Goal: Information Seeking & Learning: Check status

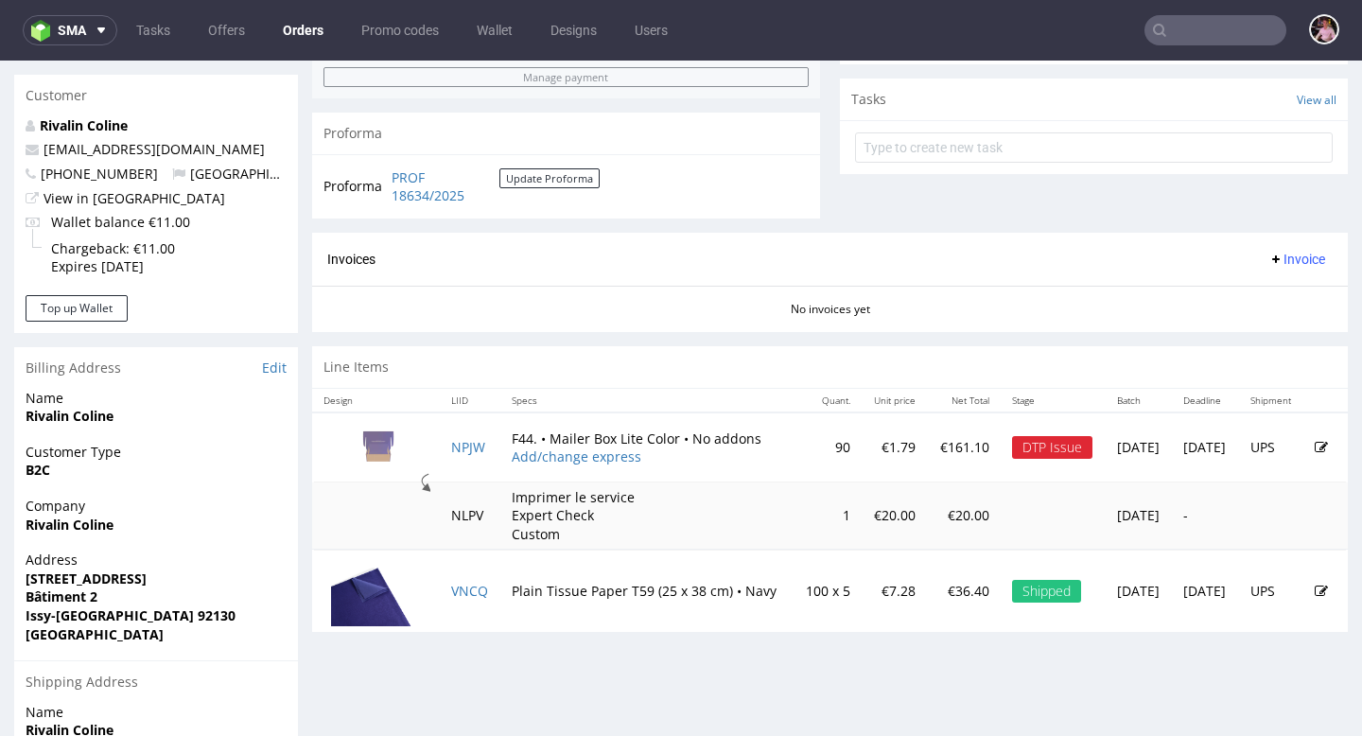
scroll to position [670, 0]
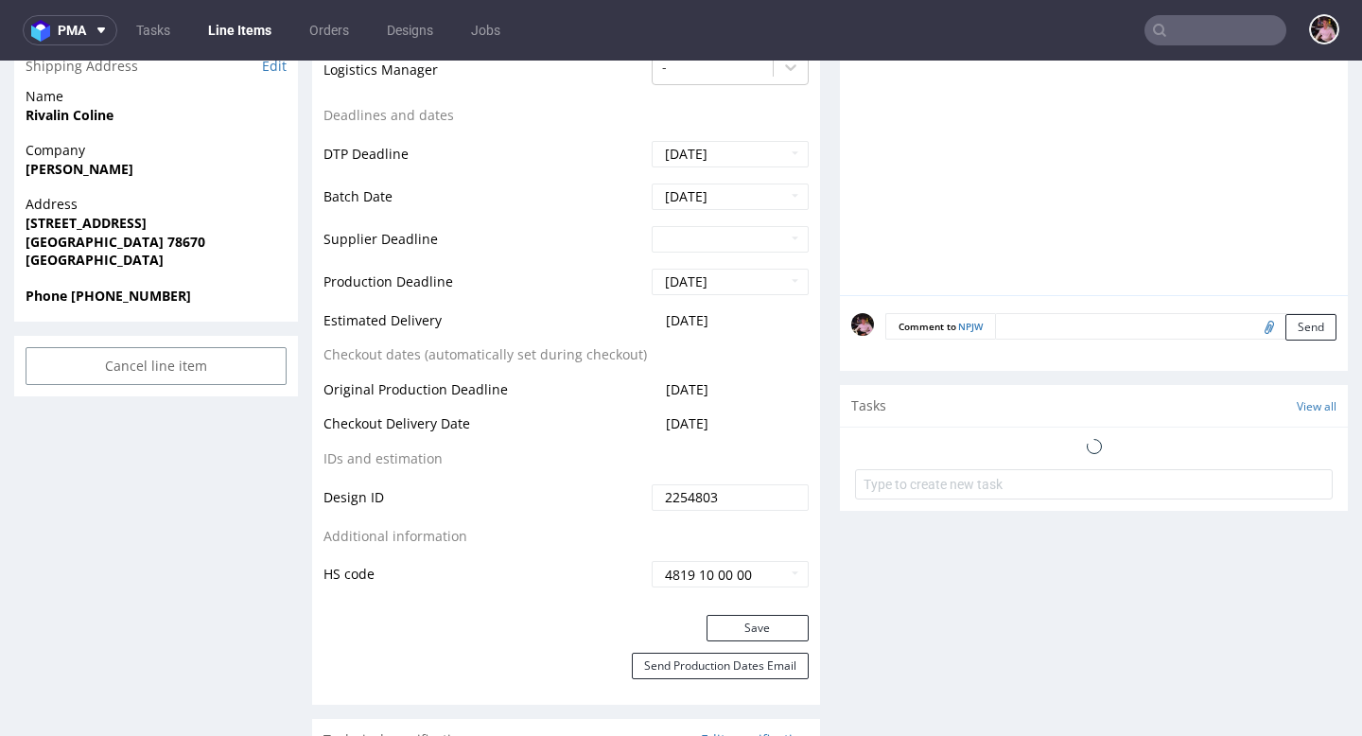
scroll to position [867, 0]
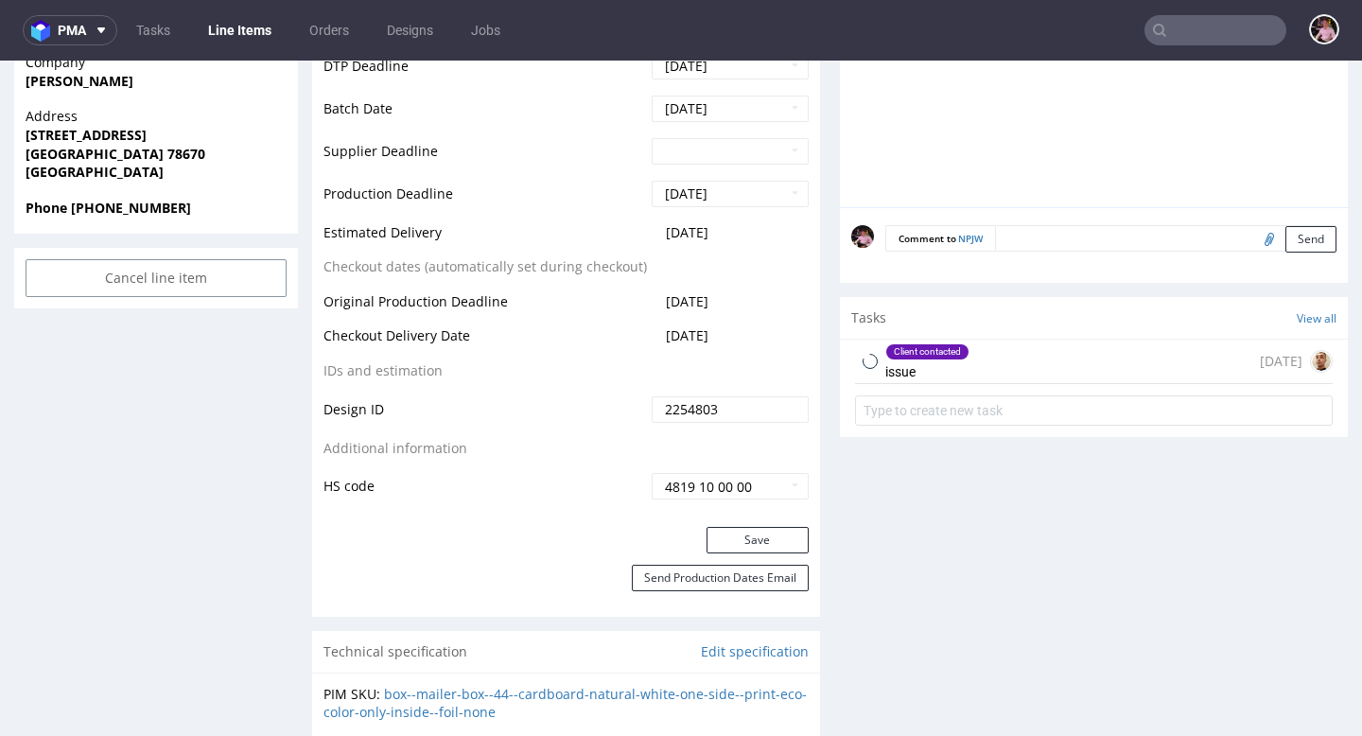
click at [1018, 354] on div "Client contacted issue [DATE]" at bounding box center [1093, 361] width 477 height 44
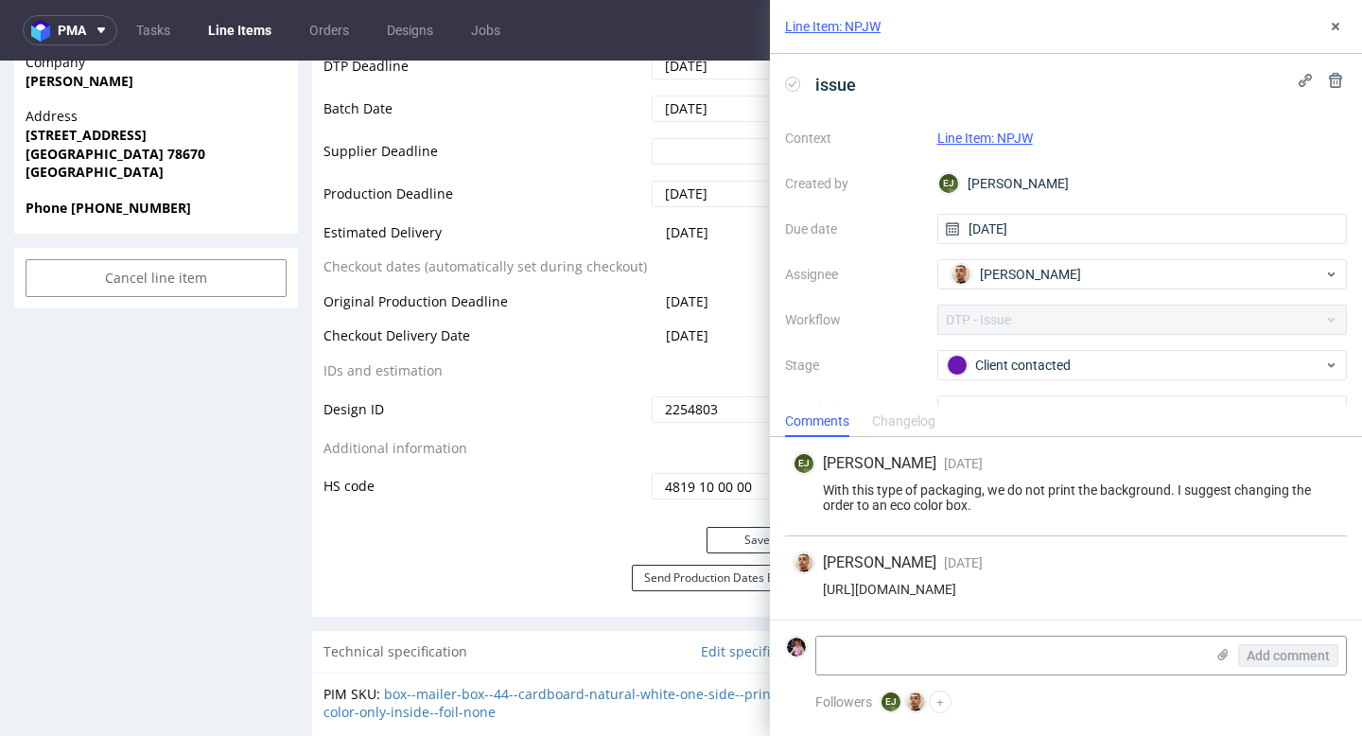
click at [949, 591] on div "[URL][DOMAIN_NAME]" at bounding box center [1065, 588] width 546 height 15
copy div "[URL][DOMAIN_NAME]"
click at [1331, 32] on icon at bounding box center [1334, 26] width 15 height 15
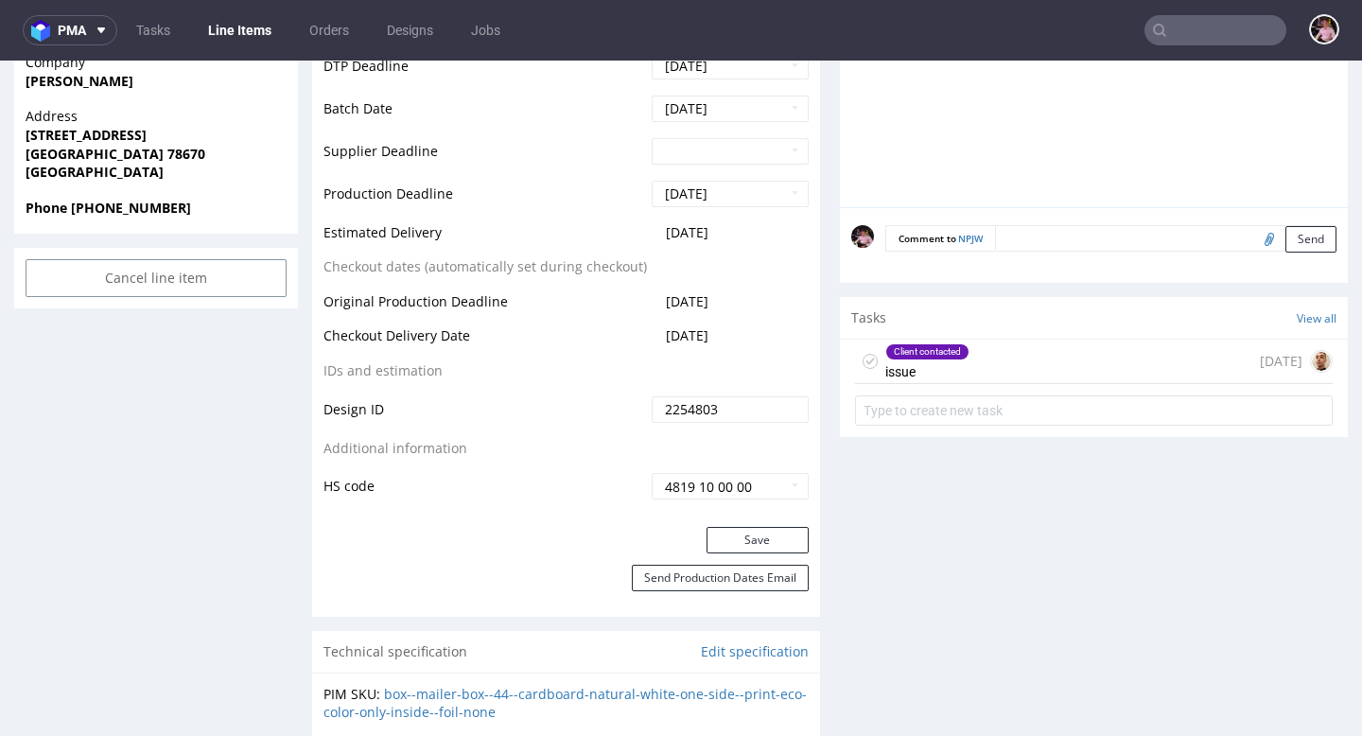
click at [1240, 30] on input "text" at bounding box center [1215, 30] width 142 height 30
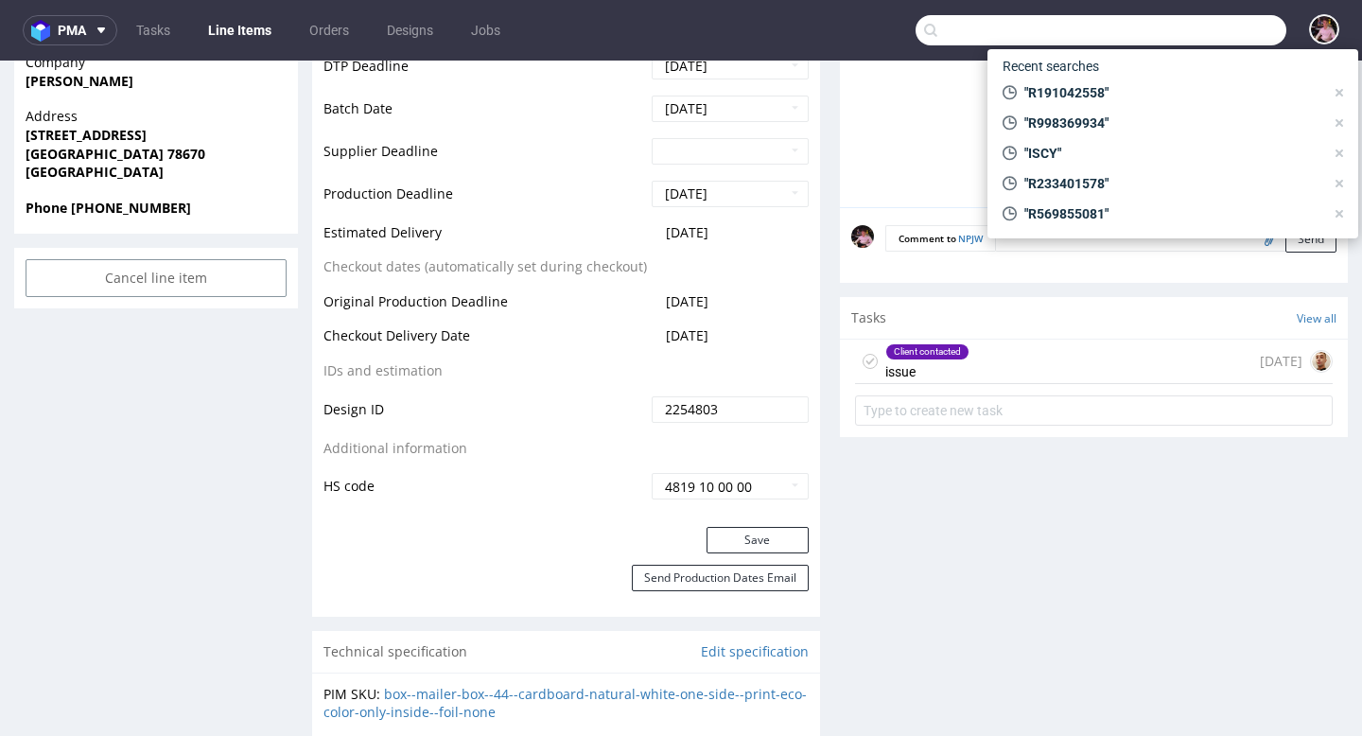
paste input "R618261813"
type input "R618261813"
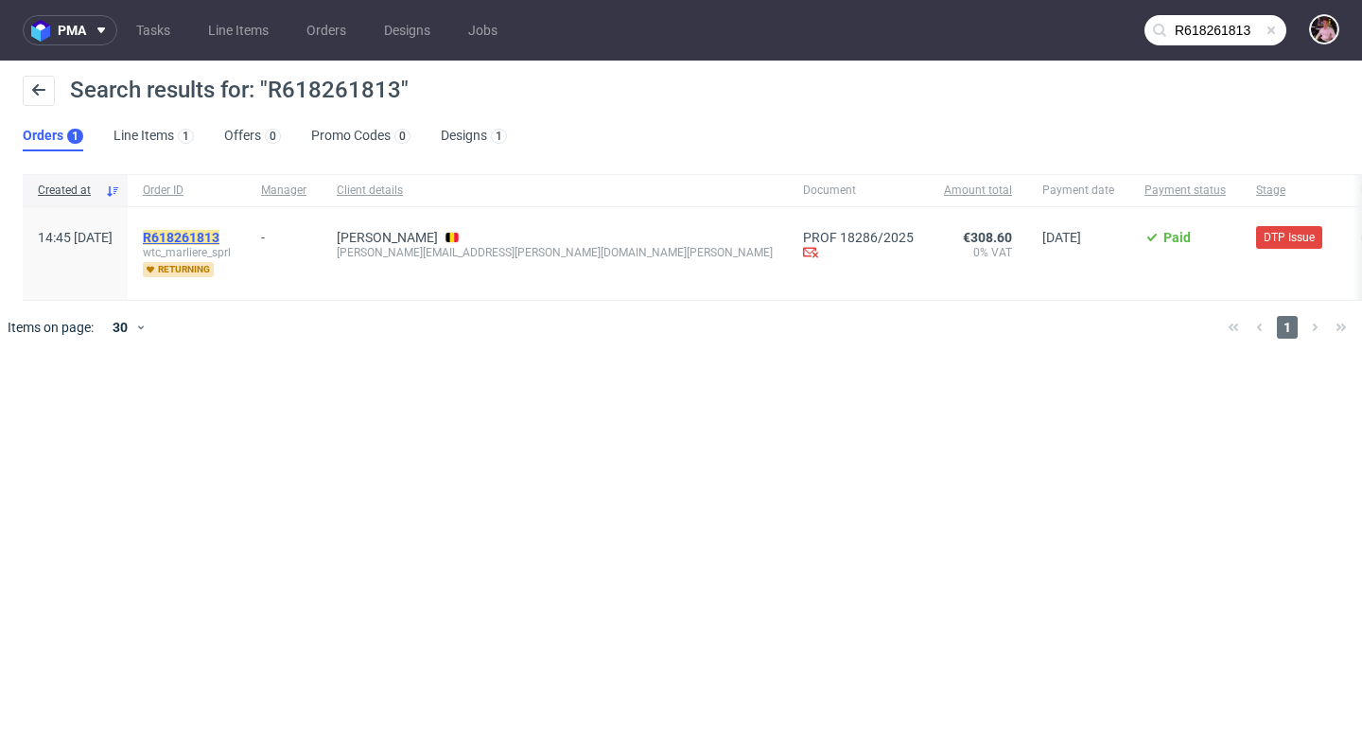
click at [219, 232] on mark "R618261813" at bounding box center [181, 237] width 77 height 15
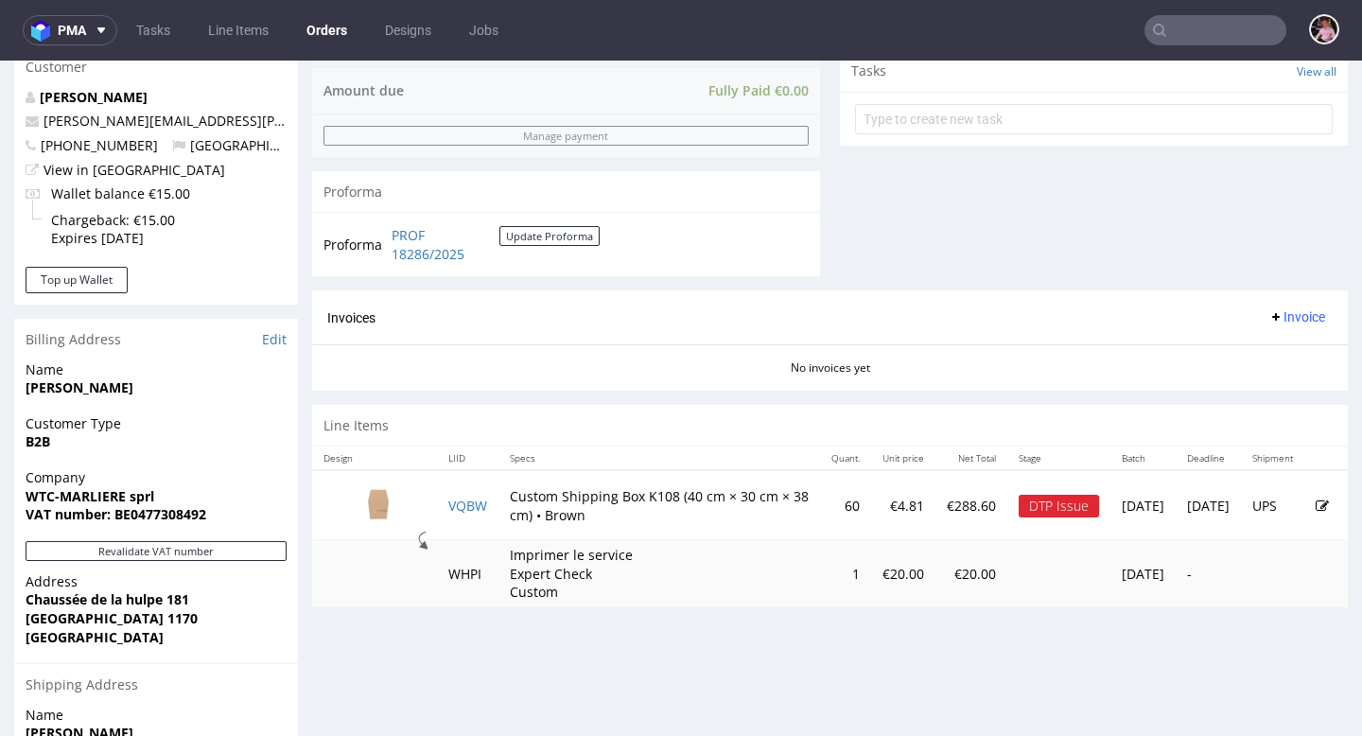
scroll to position [704, 0]
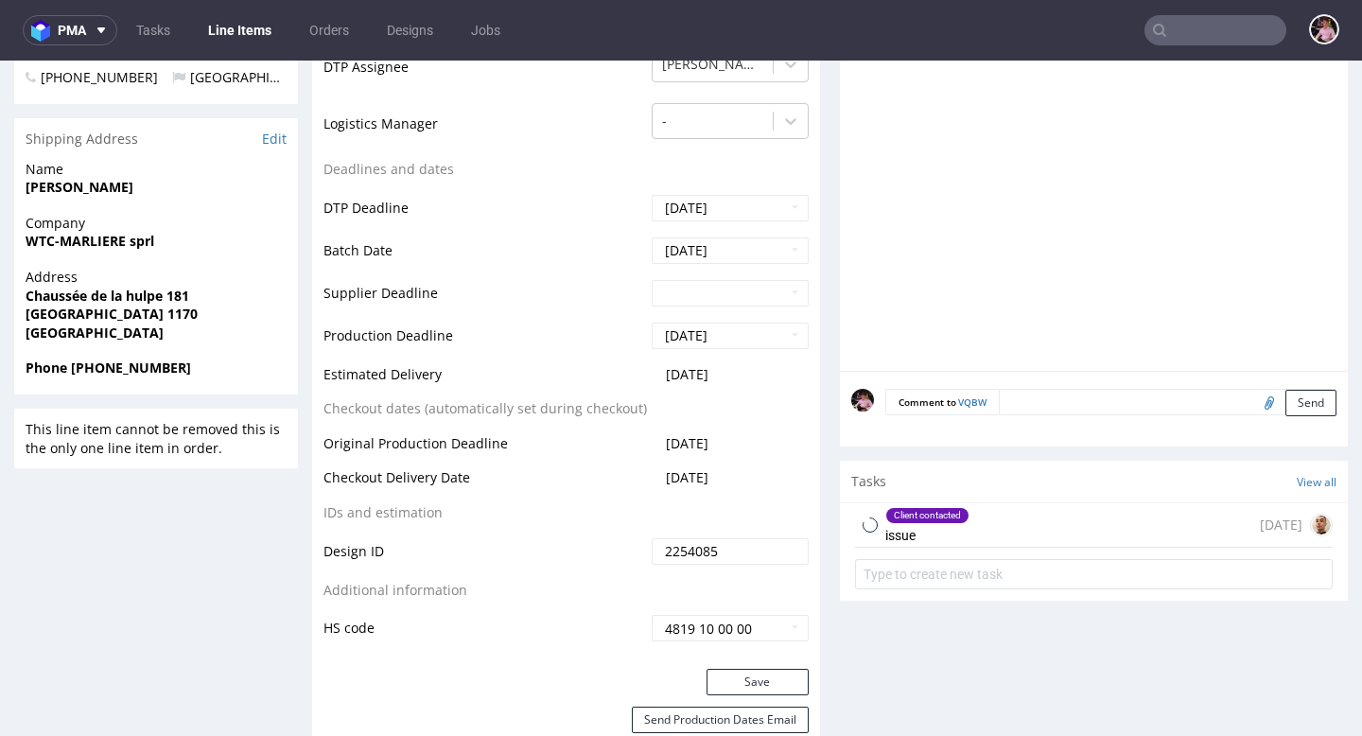
scroll to position [737, 0]
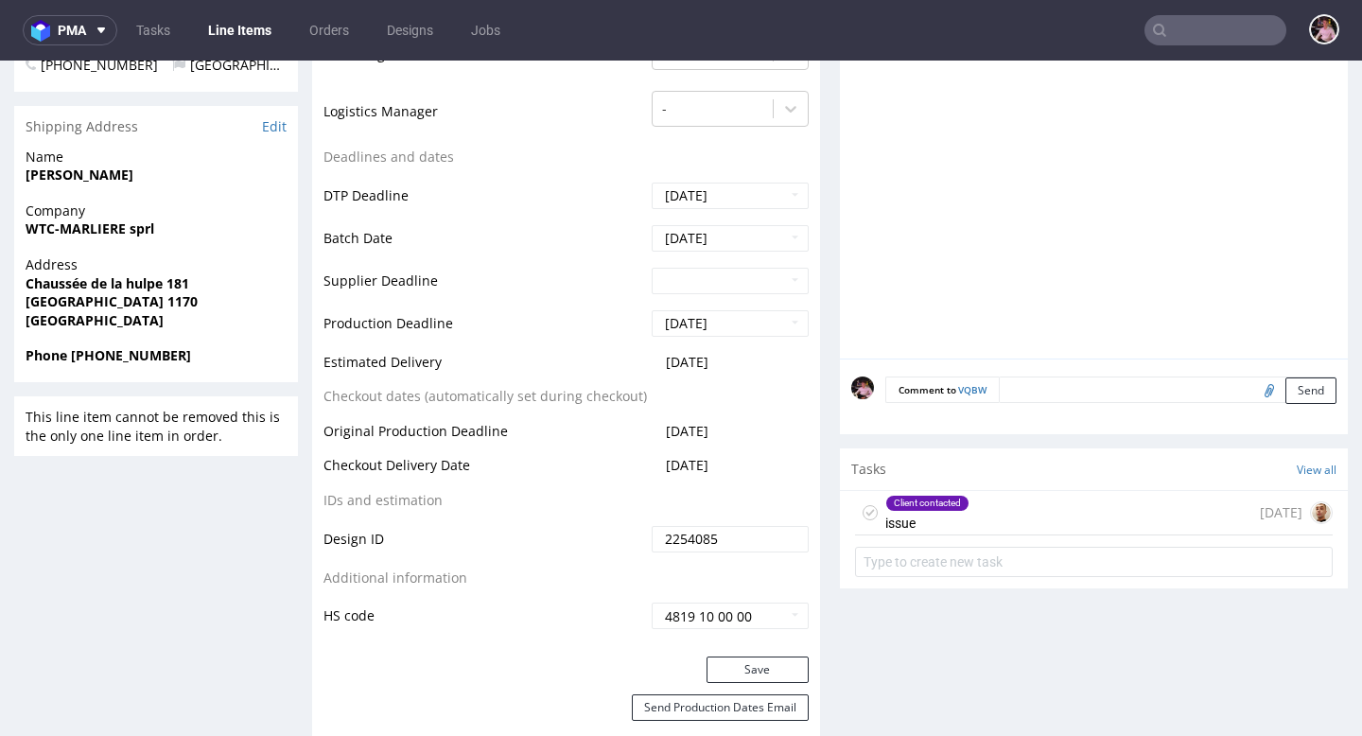
click at [1045, 520] on div "Client contacted issue [DATE]" at bounding box center [1093, 513] width 477 height 44
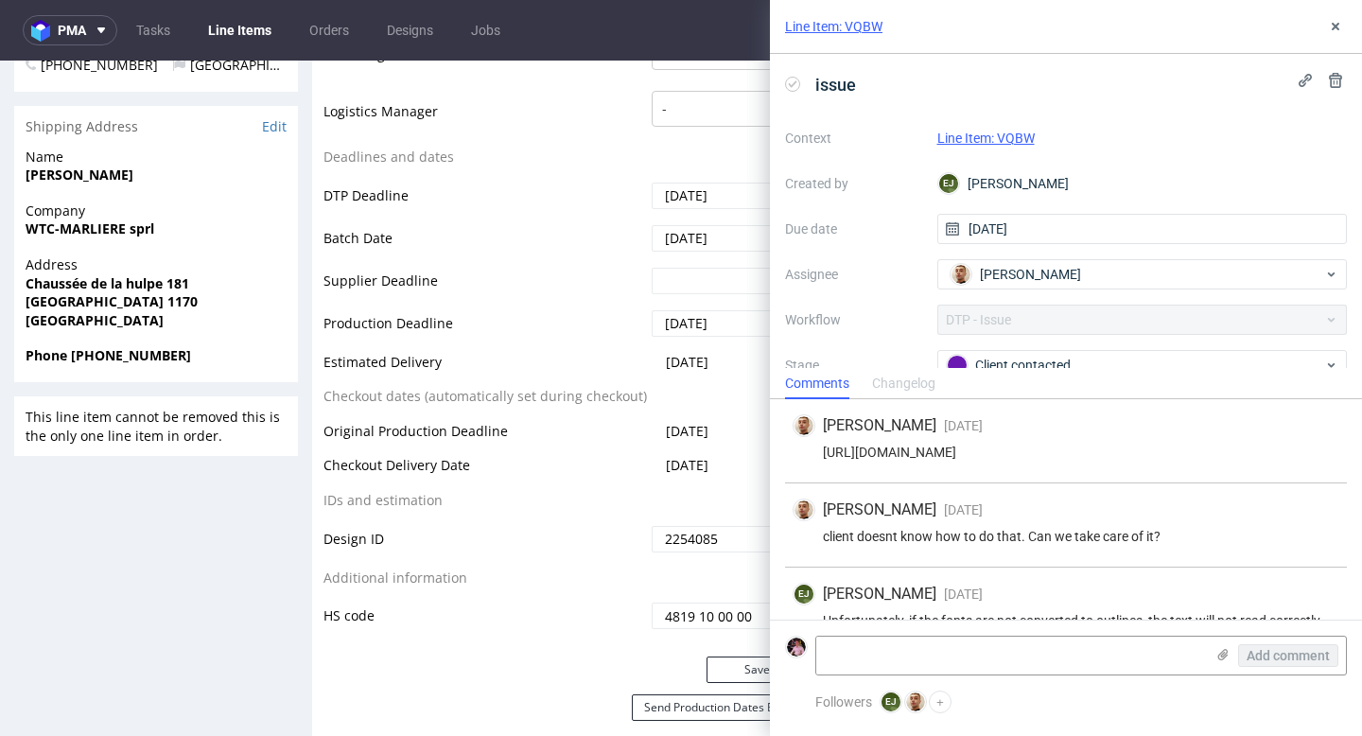
click at [1045, 450] on div "[URL][DOMAIN_NAME]" at bounding box center [1065, 451] width 546 height 15
copy div "[URL][DOMAIN_NAME]"
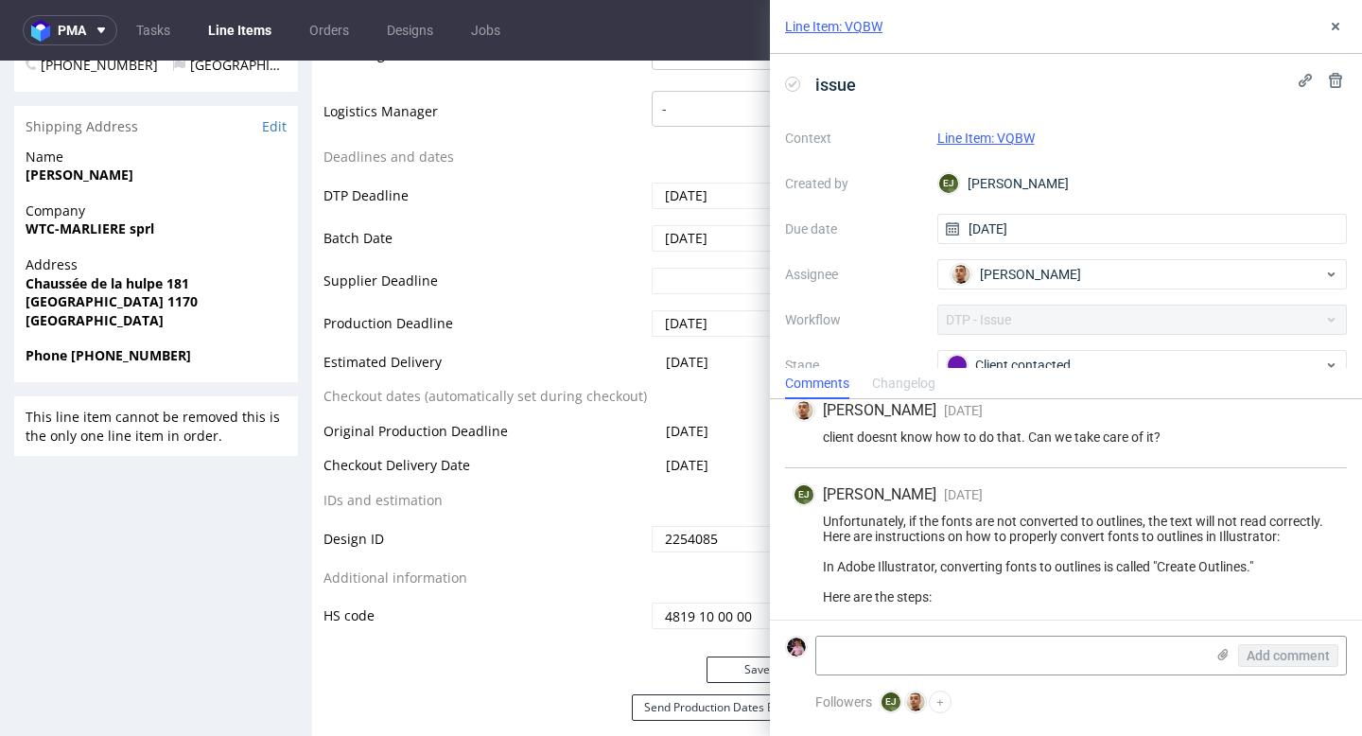
scroll to position [115, 0]
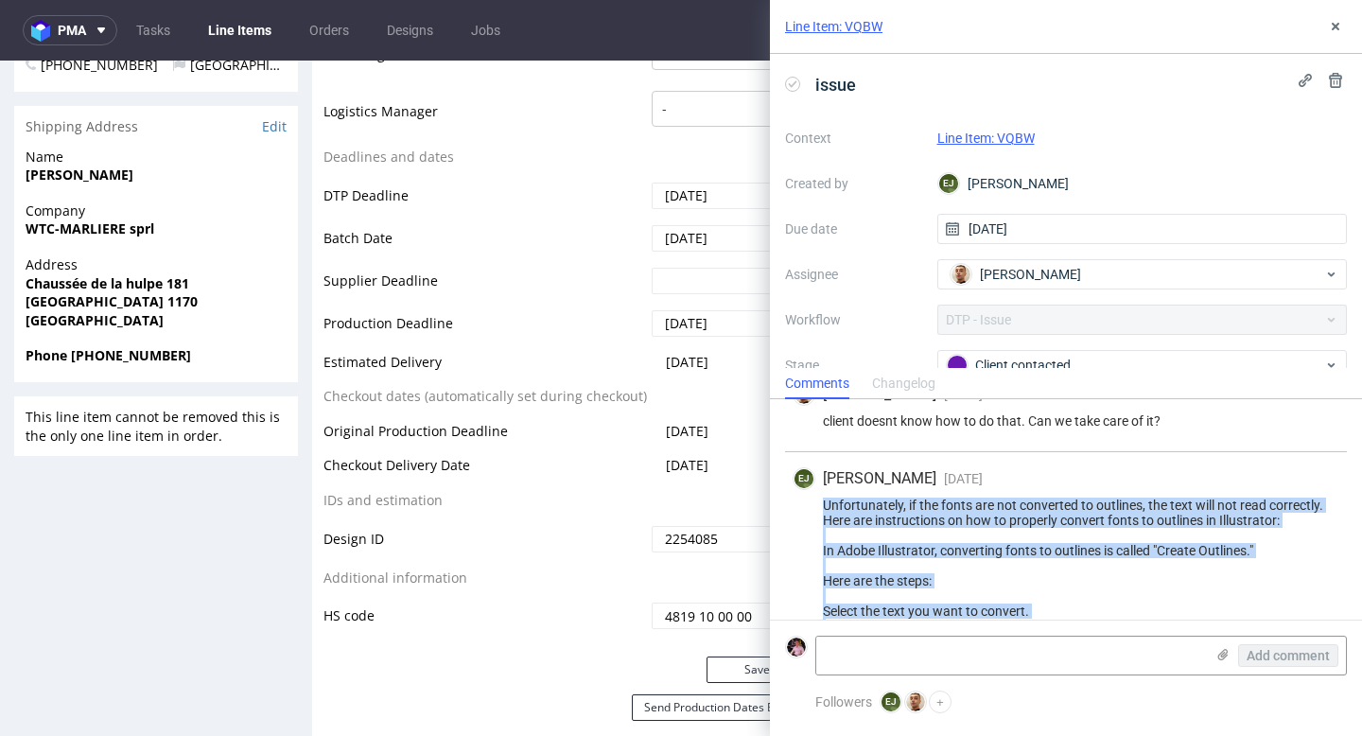
drag, startPoint x: 1316, startPoint y: 597, endPoint x: 813, endPoint y: 509, distance: 510.6
click at [813, 509] on div "[PERSON_NAME] [DATE] [DATE] 12:41 Unfortunately, if the fonts are not converted…" at bounding box center [1066, 592] width 562 height 280
copy div "Unfortunately, if the fonts are not converted to outlines, the text will not re…"
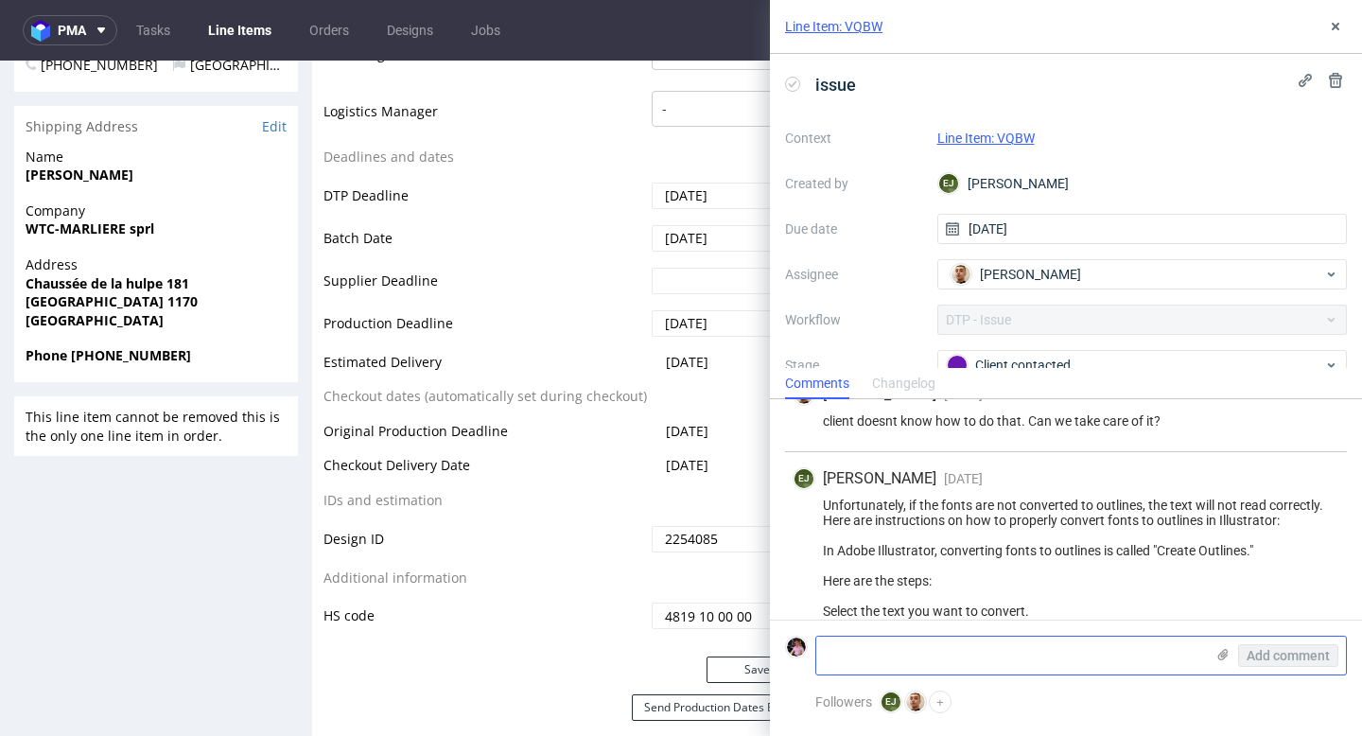
click at [951, 650] on textarea at bounding box center [1010, 655] width 388 height 38
paste textarea "[URL][DOMAIN_NAME]"
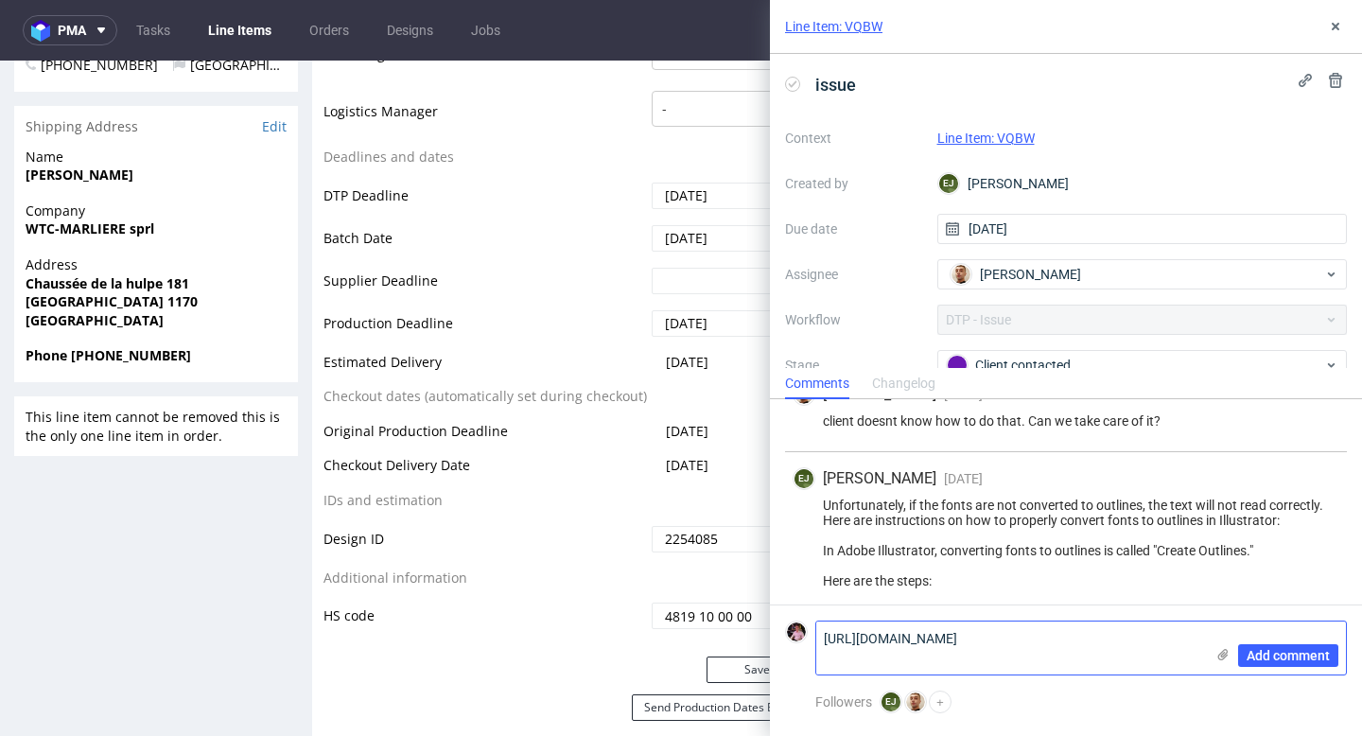
scroll to position [0, 0]
type textarea "[URL][DOMAIN_NAME]"
click at [1253, 651] on span "Add comment" at bounding box center [1287, 655] width 83 height 13
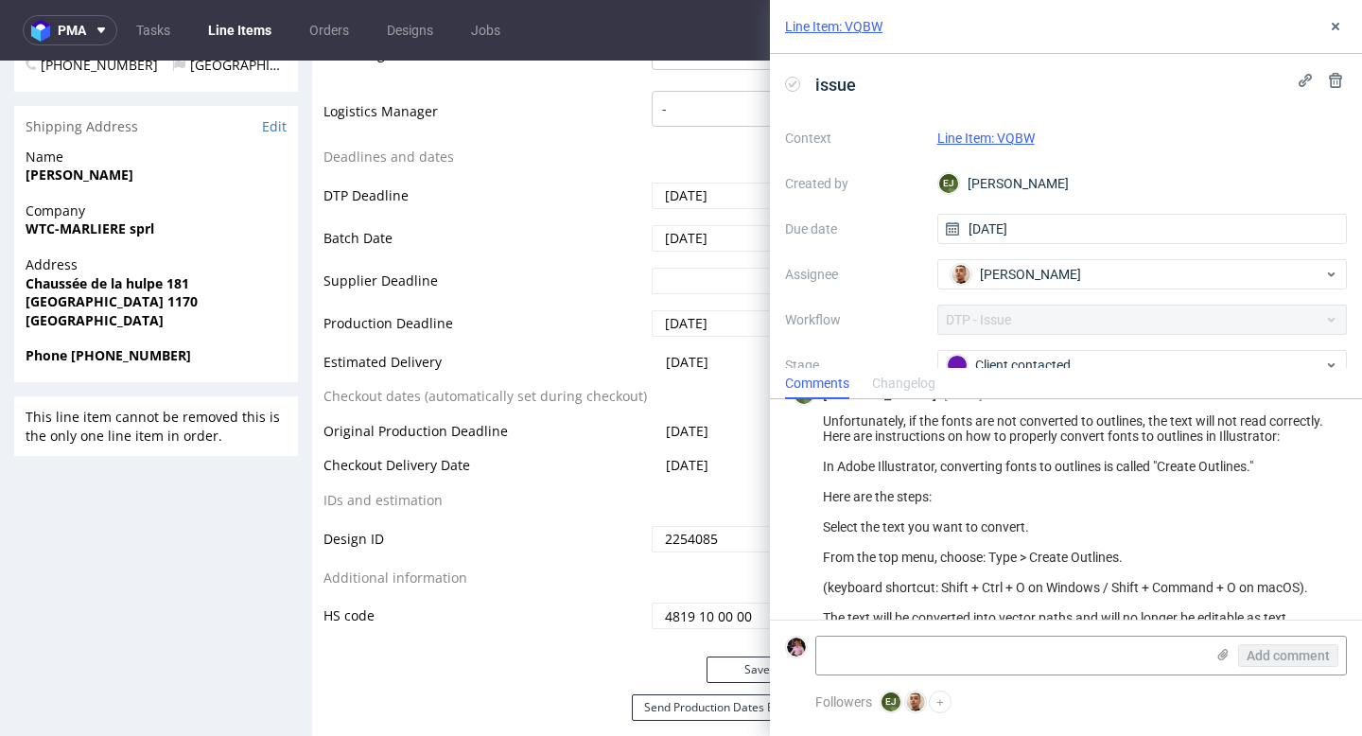
scroll to position [312, 0]
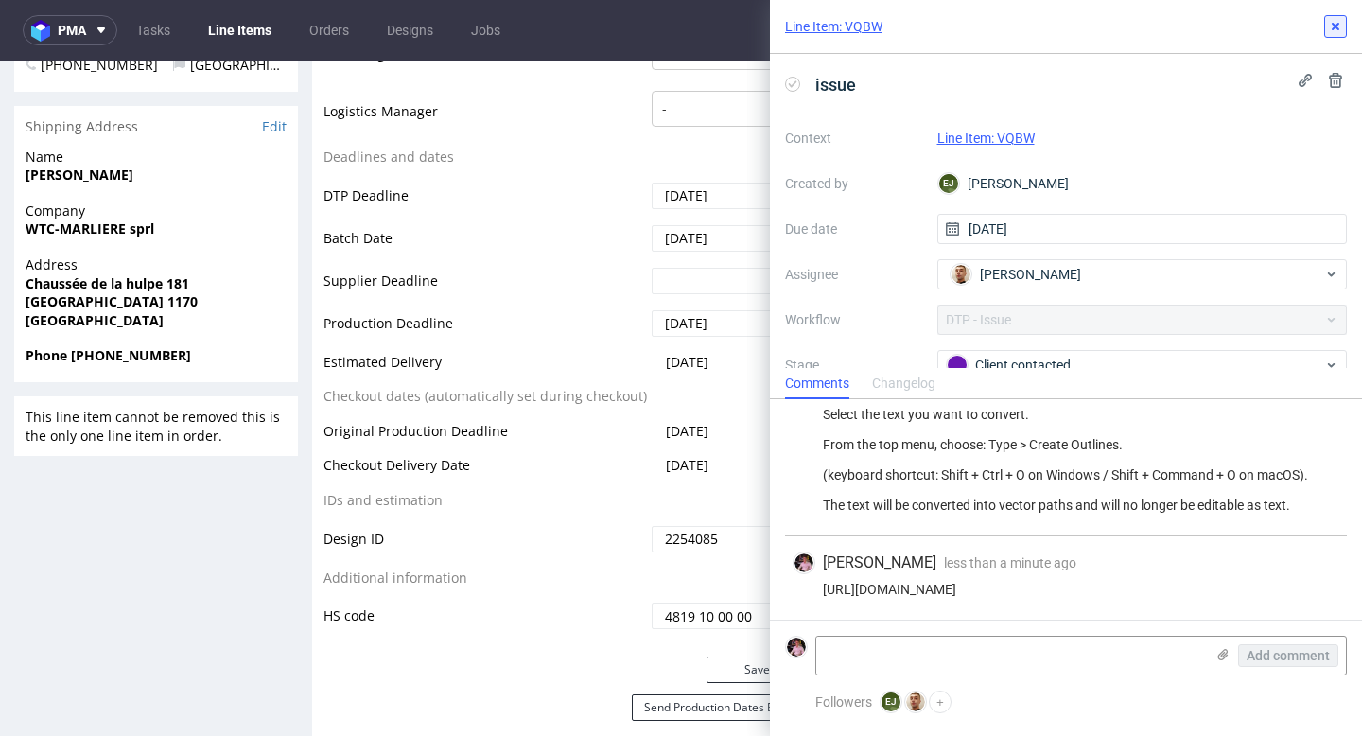
click at [1328, 23] on icon at bounding box center [1334, 26] width 15 height 15
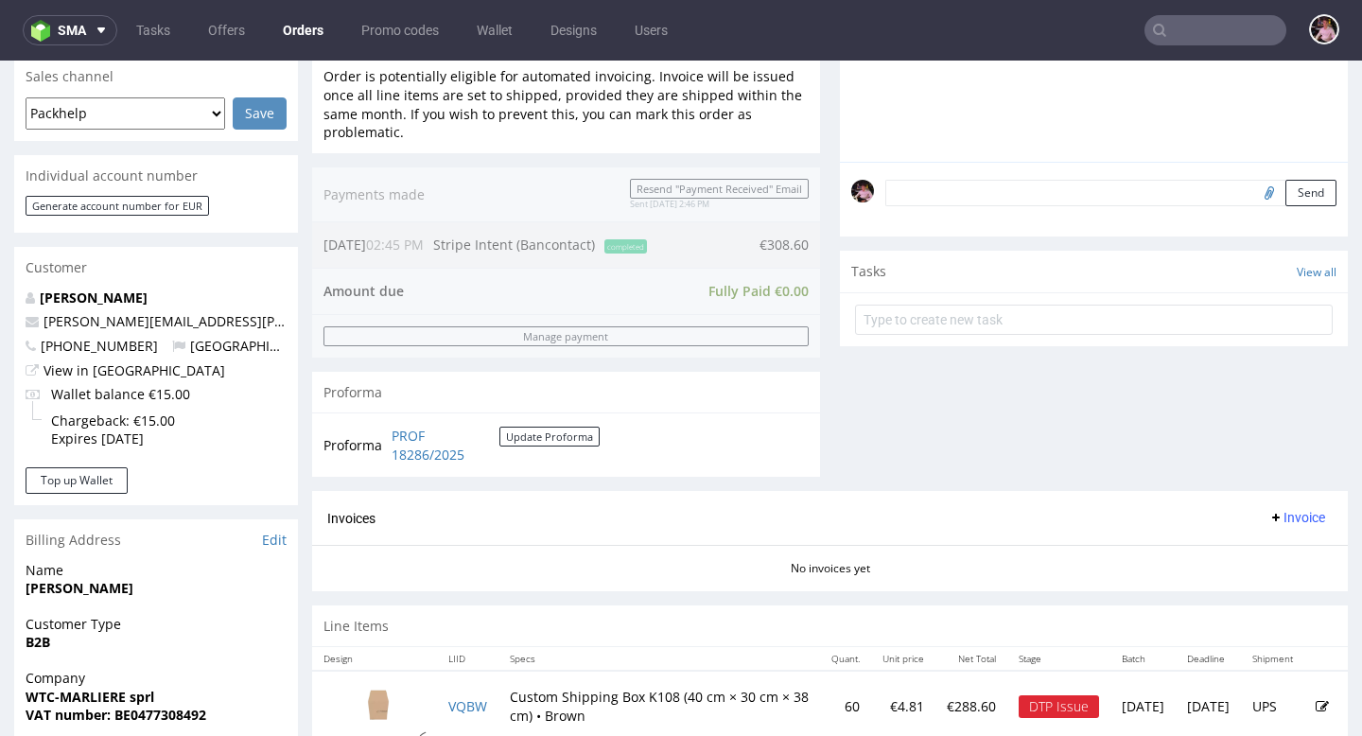
scroll to position [660, 0]
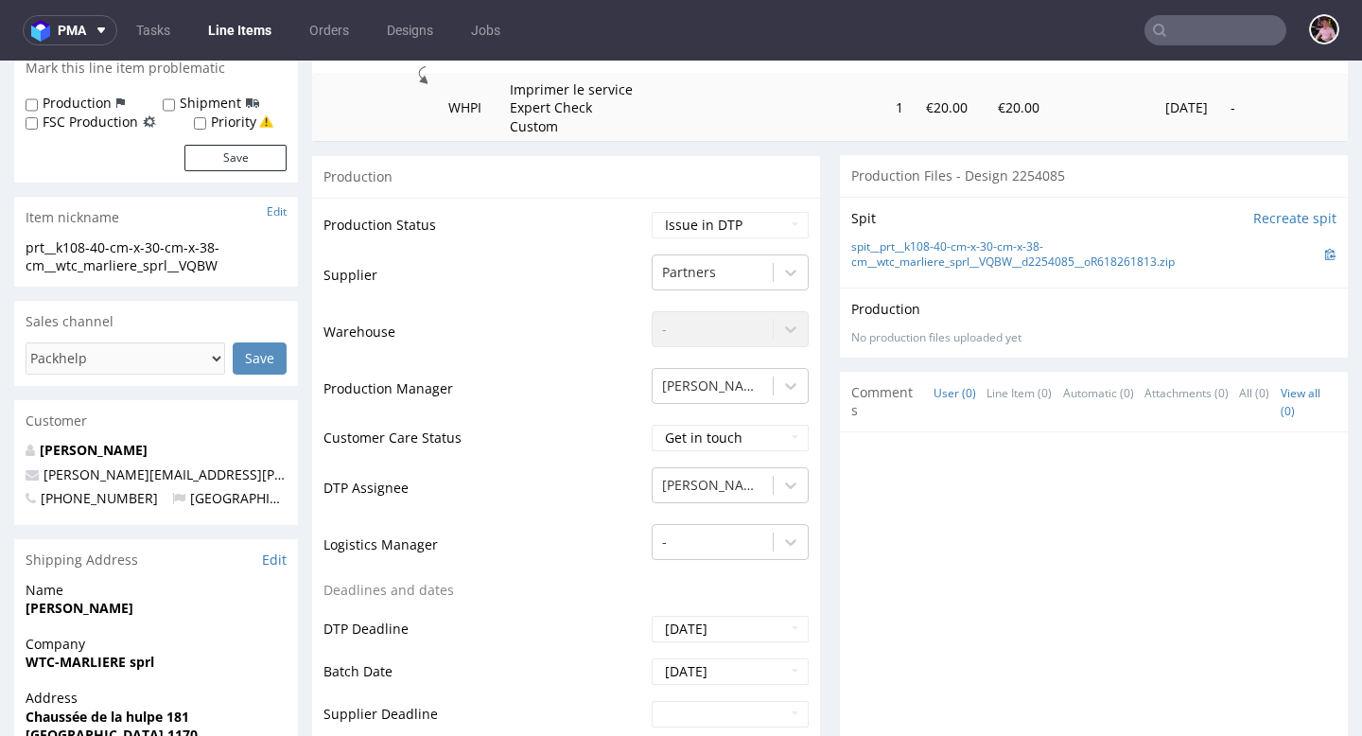
scroll to position [634, 0]
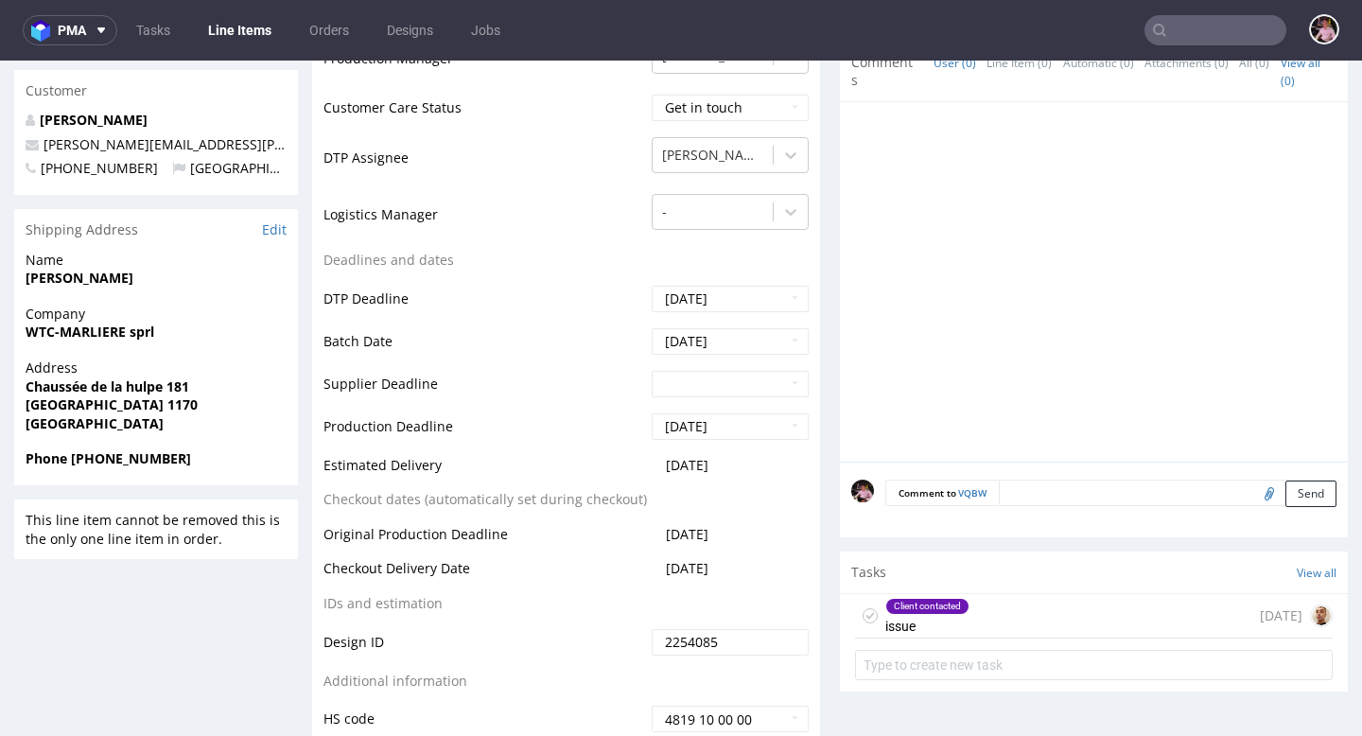
click at [1030, 605] on div "Client contacted issue [DATE]" at bounding box center [1093, 616] width 477 height 44
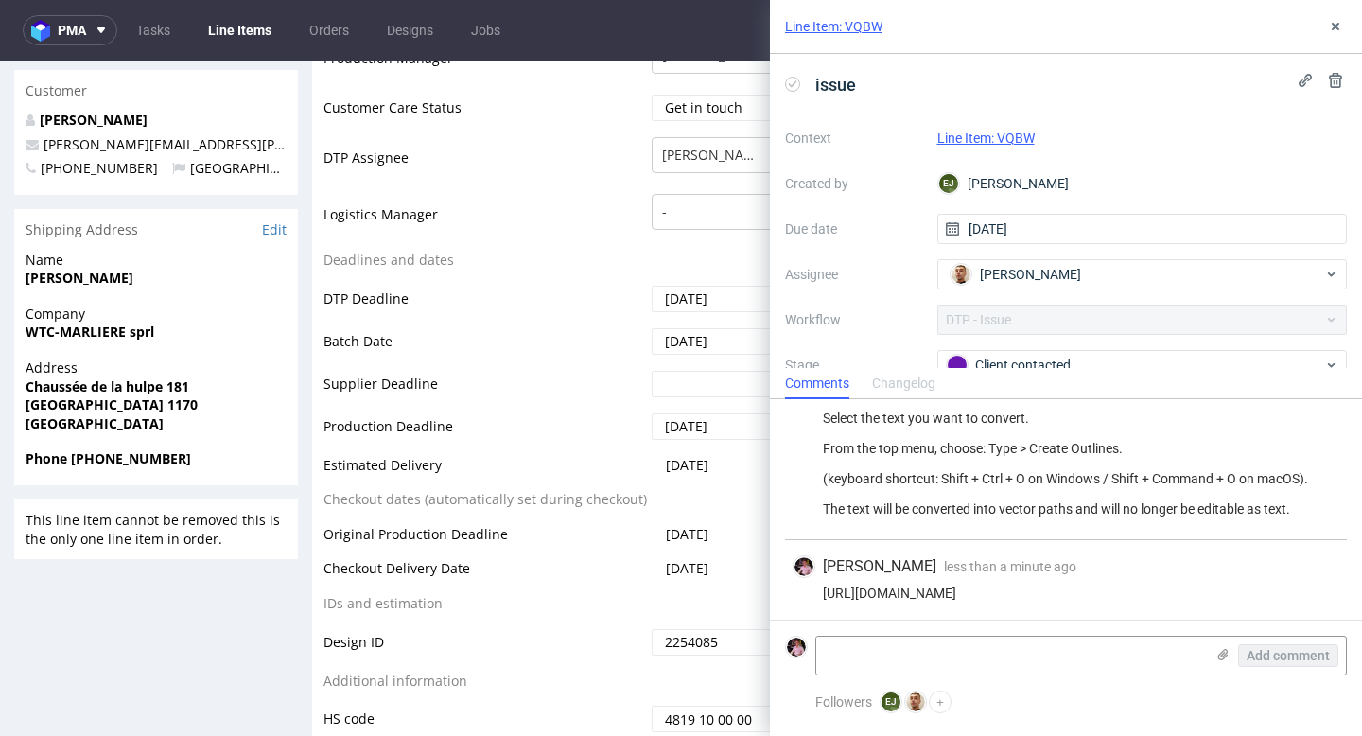
scroll to position [312, 0]
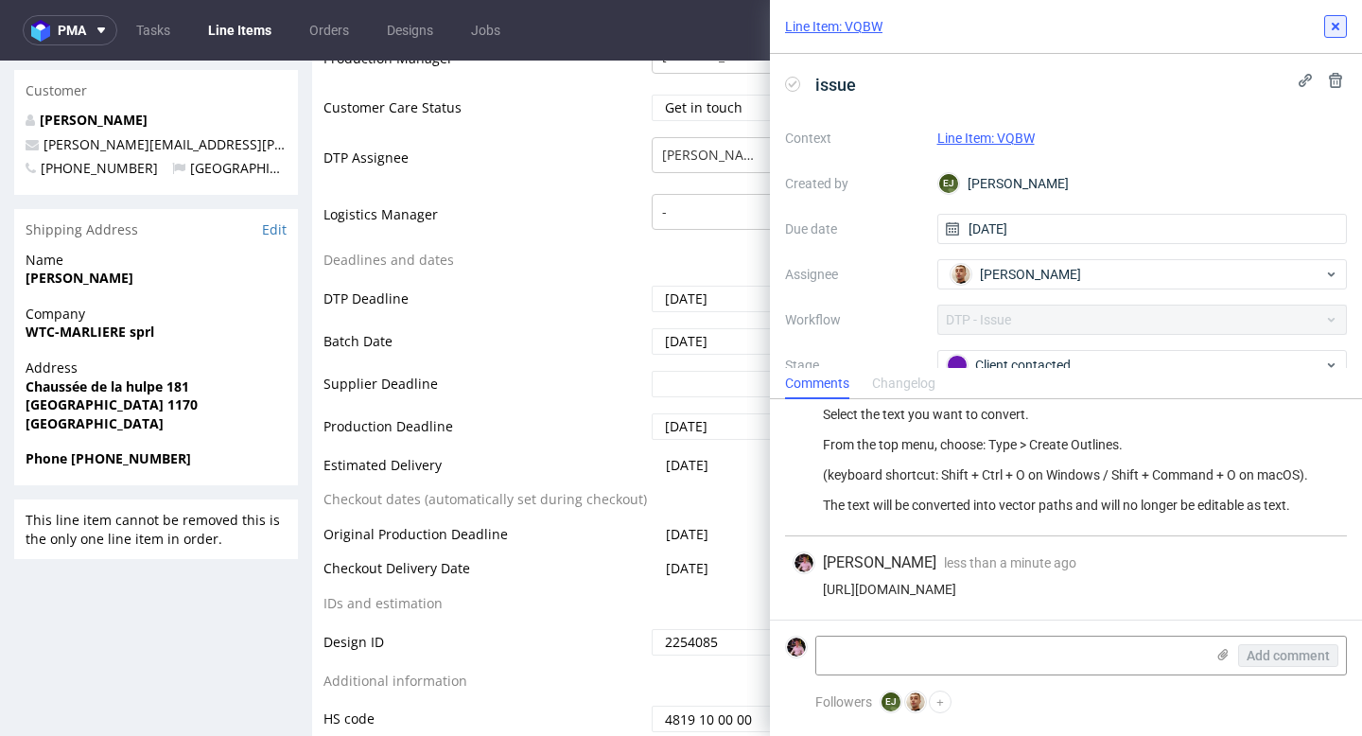
click at [1341, 30] on icon at bounding box center [1334, 26] width 15 height 15
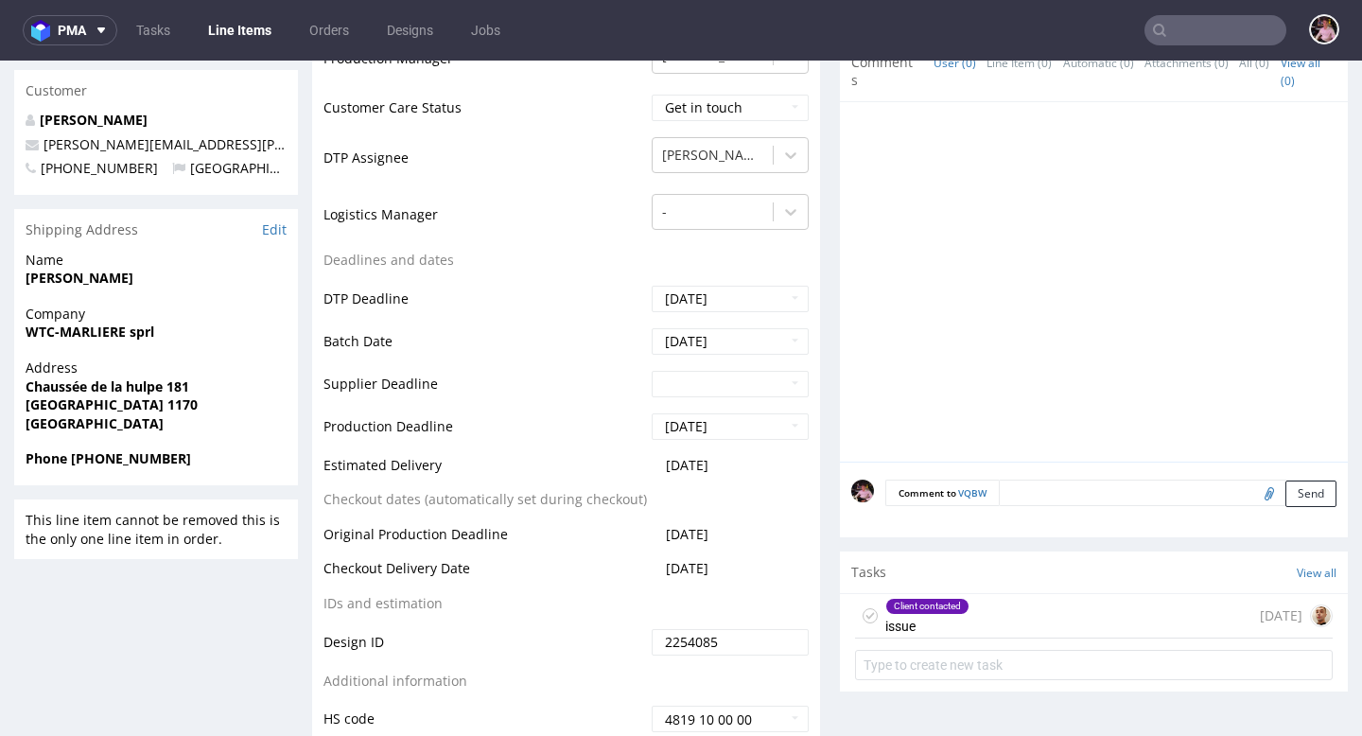
click at [1224, 34] on input "text" at bounding box center [1215, 30] width 142 height 30
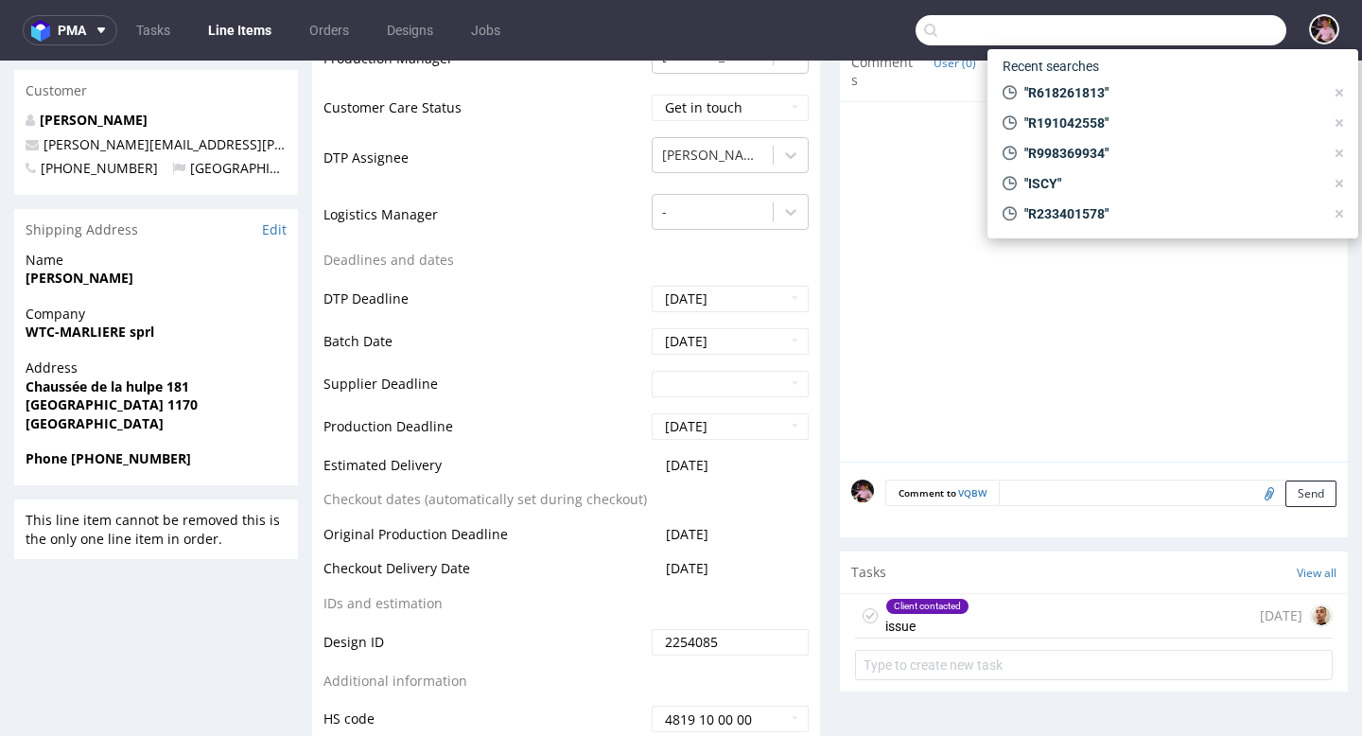
paste input "ahmedberradia@gmail.com"
type input "ahmedberradia@gmail.com"
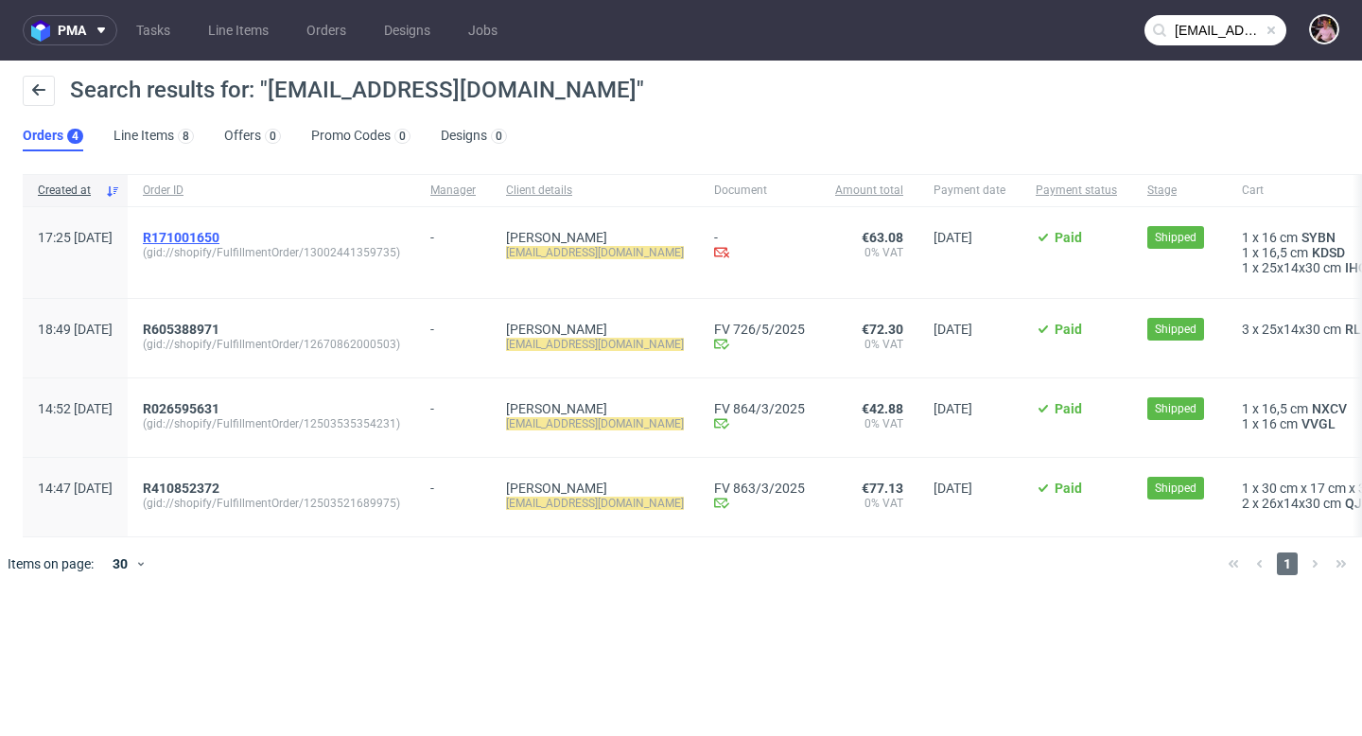
click at [219, 233] on span "R171001650" at bounding box center [181, 237] width 77 height 15
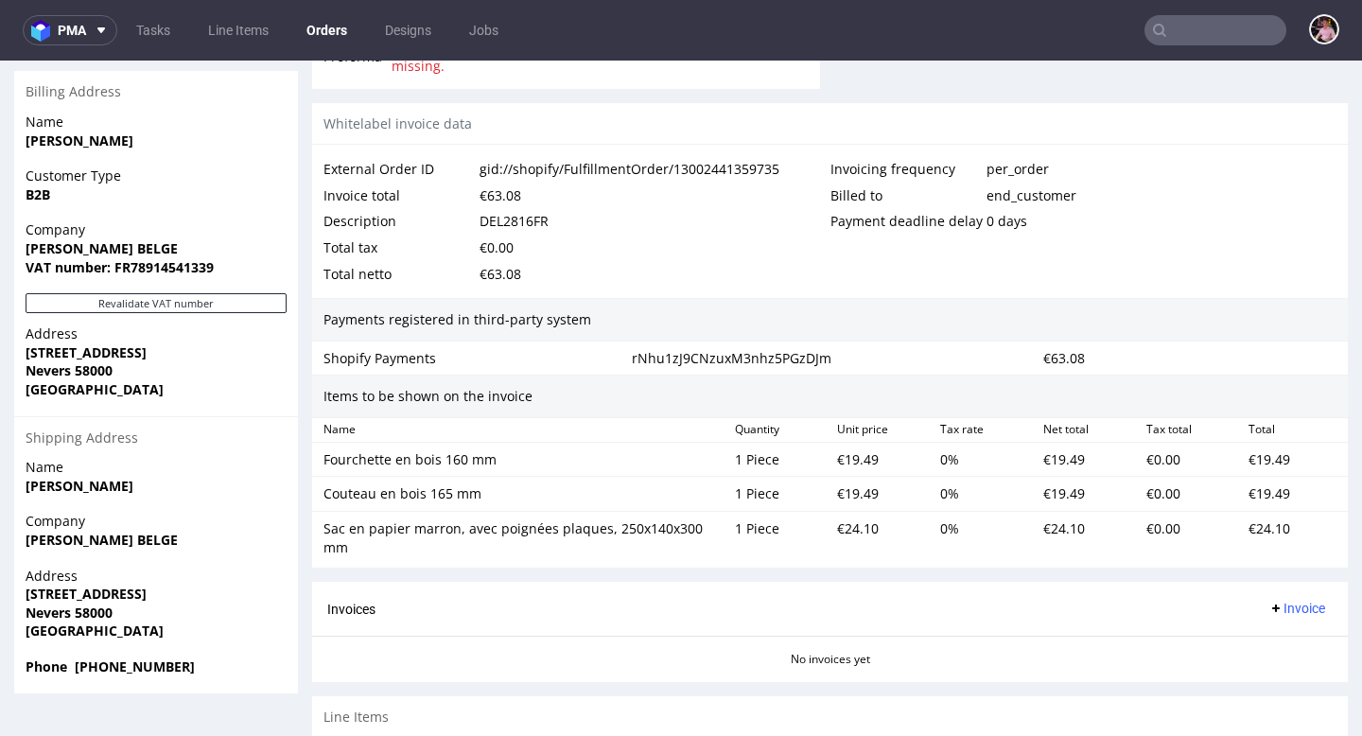
scroll to position [910, 0]
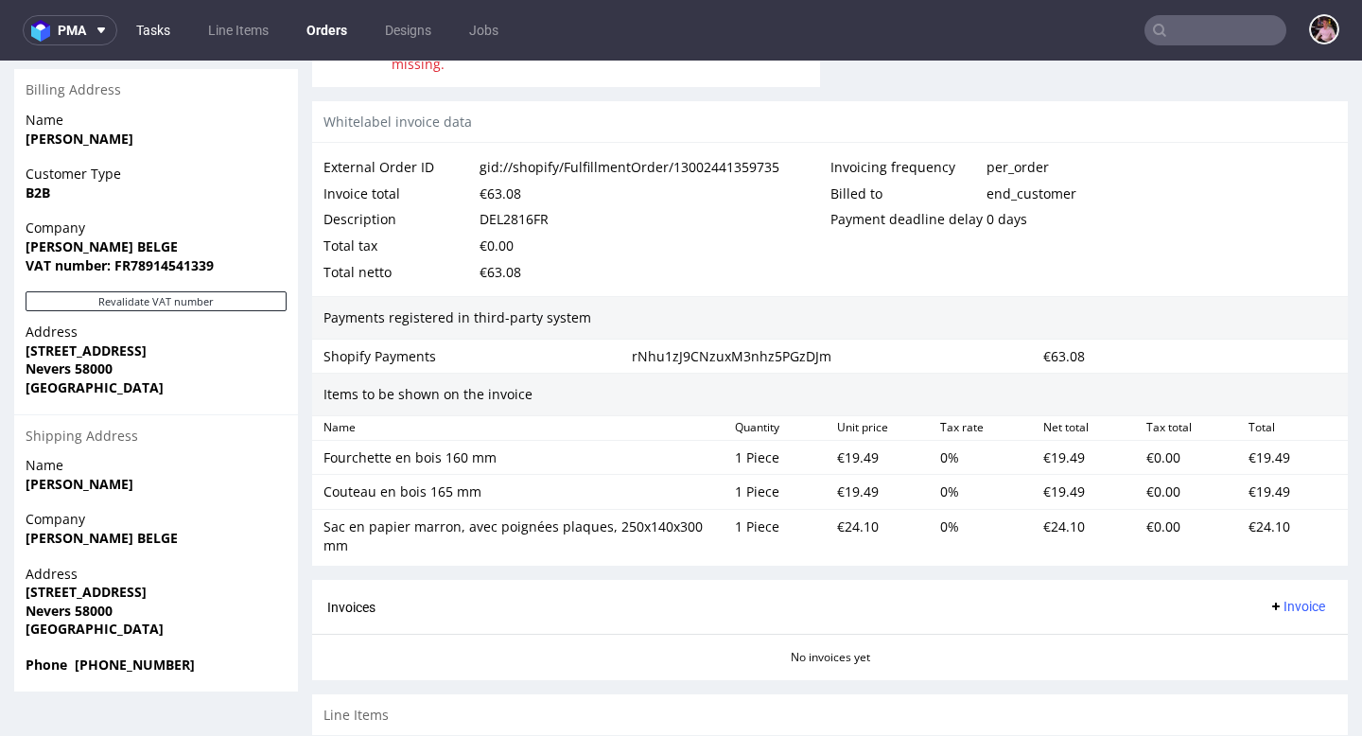
click at [136, 29] on link "Tasks" at bounding box center [153, 30] width 57 height 30
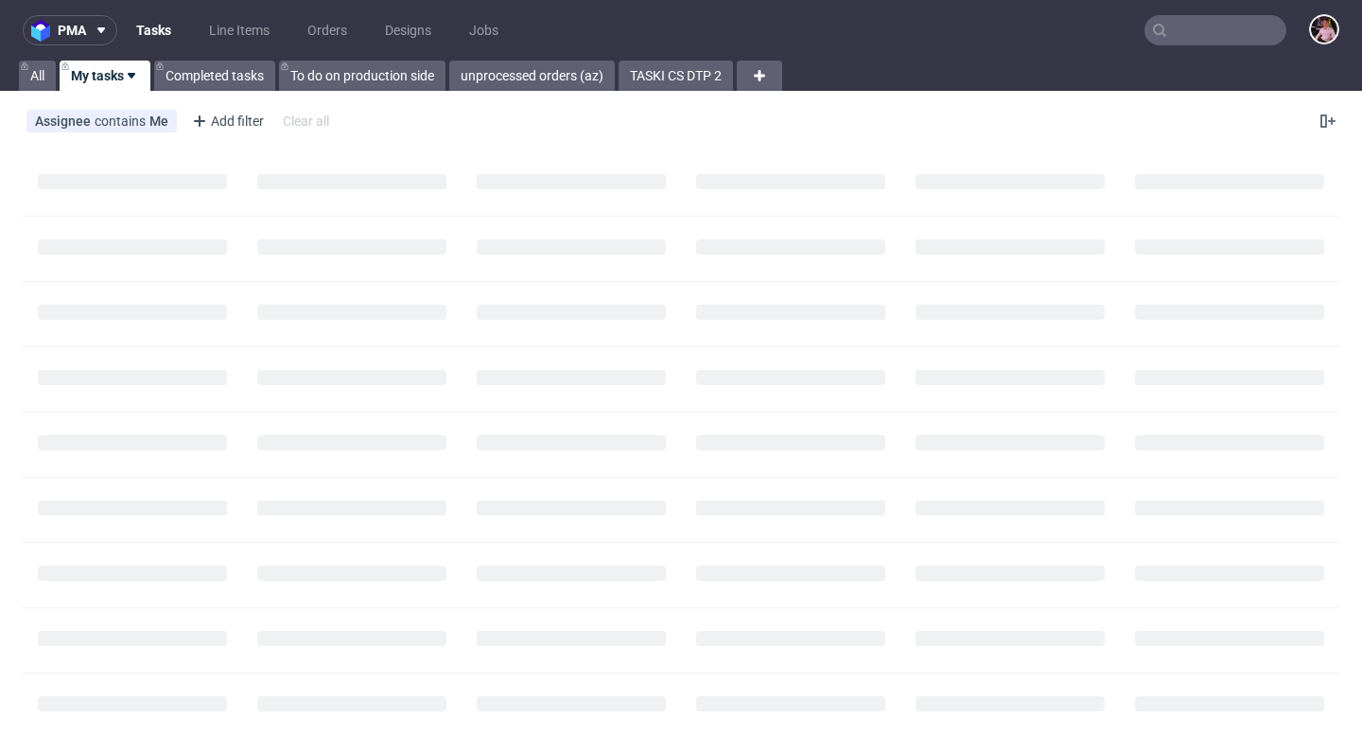
click at [283, 43] on ul "Tasks Line Items Orders Designs Jobs" at bounding box center [317, 30] width 400 height 30
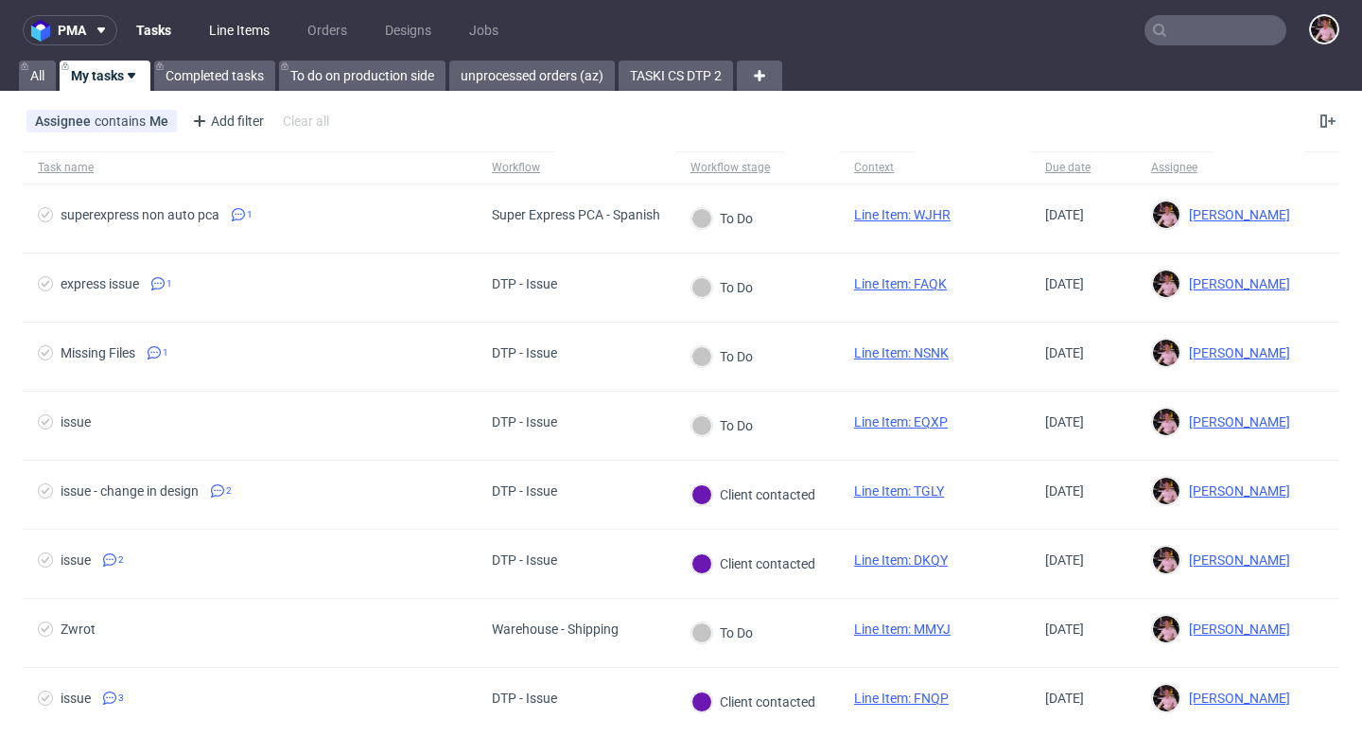
click at [238, 36] on link "Line Items" at bounding box center [239, 30] width 83 height 30
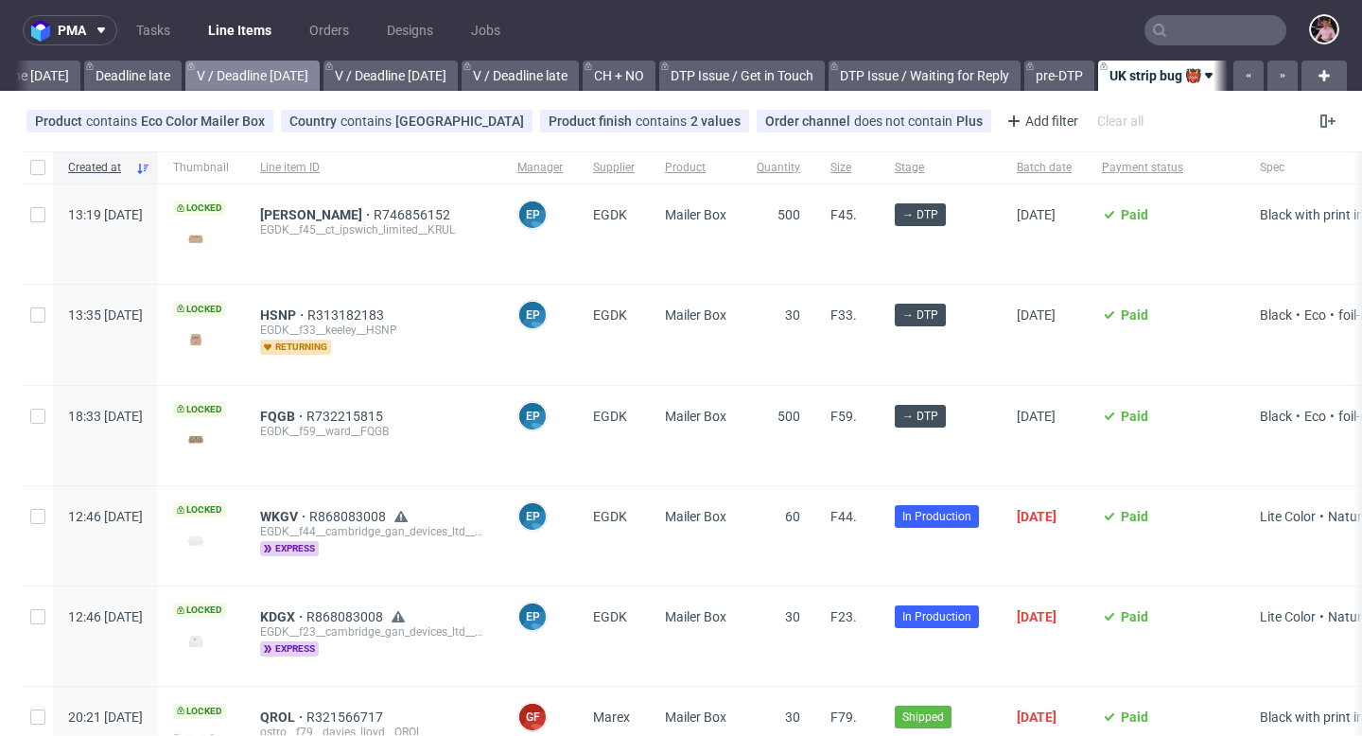
scroll to position [0, 2222]
click at [998, 123] on div "Add filter" at bounding box center [1039, 121] width 83 height 30
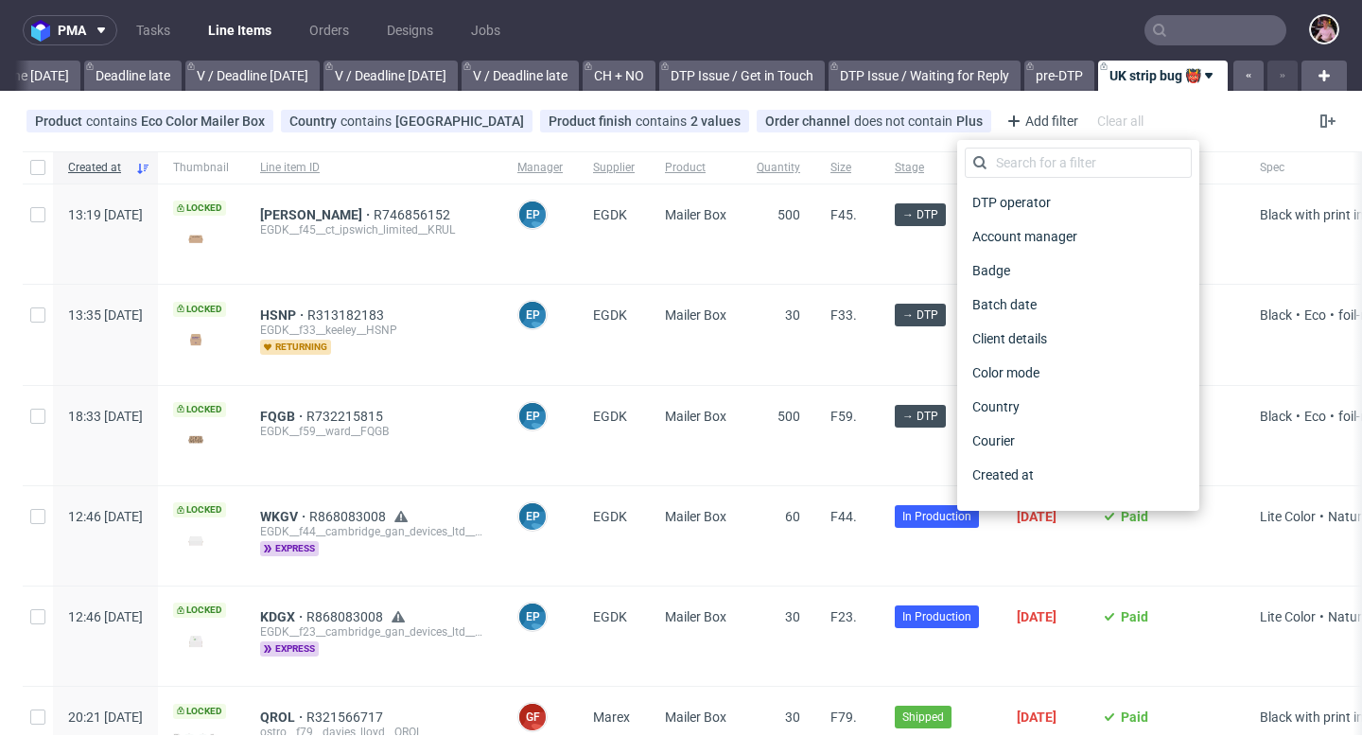
click at [928, 41] on nav "pma Tasks Line Items Orders Designs Jobs" at bounding box center [681, 30] width 1362 height 61
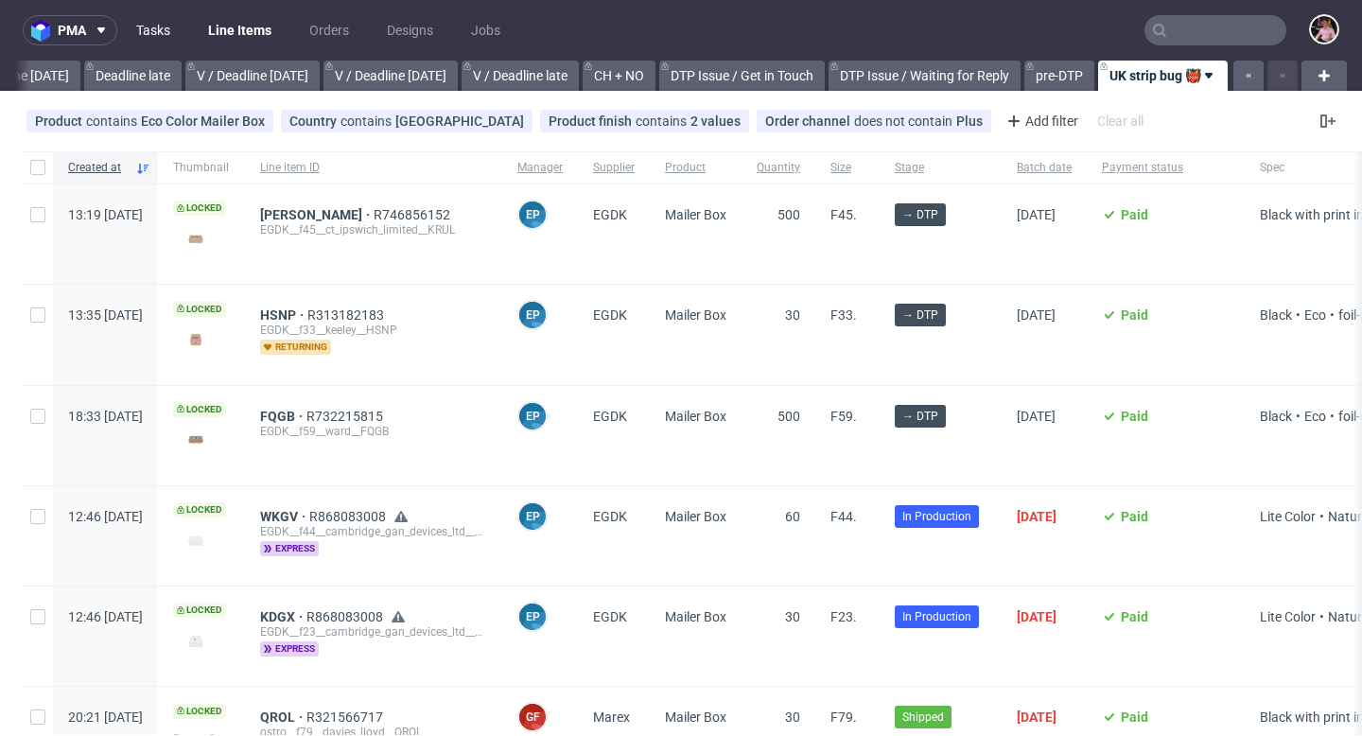
click at [147, 31] on link "Tasks" at bounding box center [153, 30] width 57 height 30
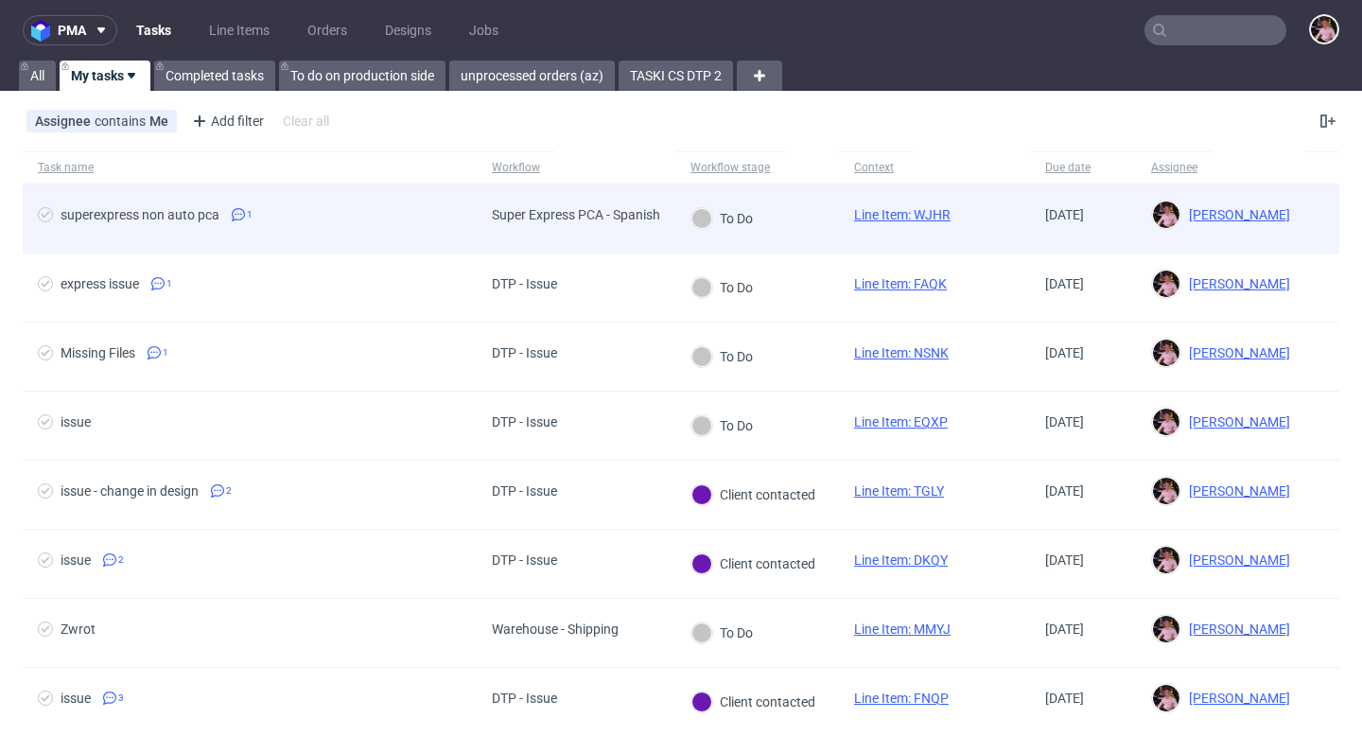
click at [445, 212] on span "superexpress non auto pca 1" at bounding box center [250, 218] width 424 height 23
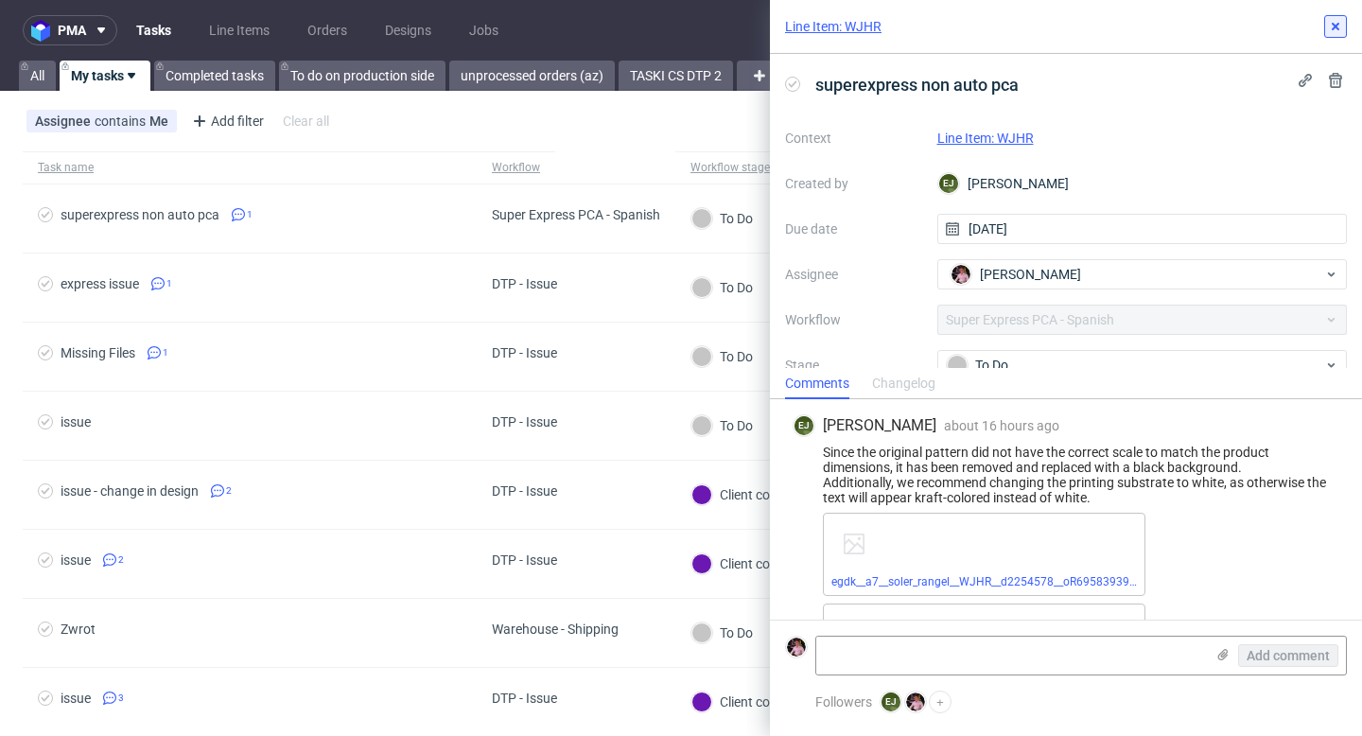
click at [1344, 27] on button at bounding box center [1335, 26] width 23 height 23
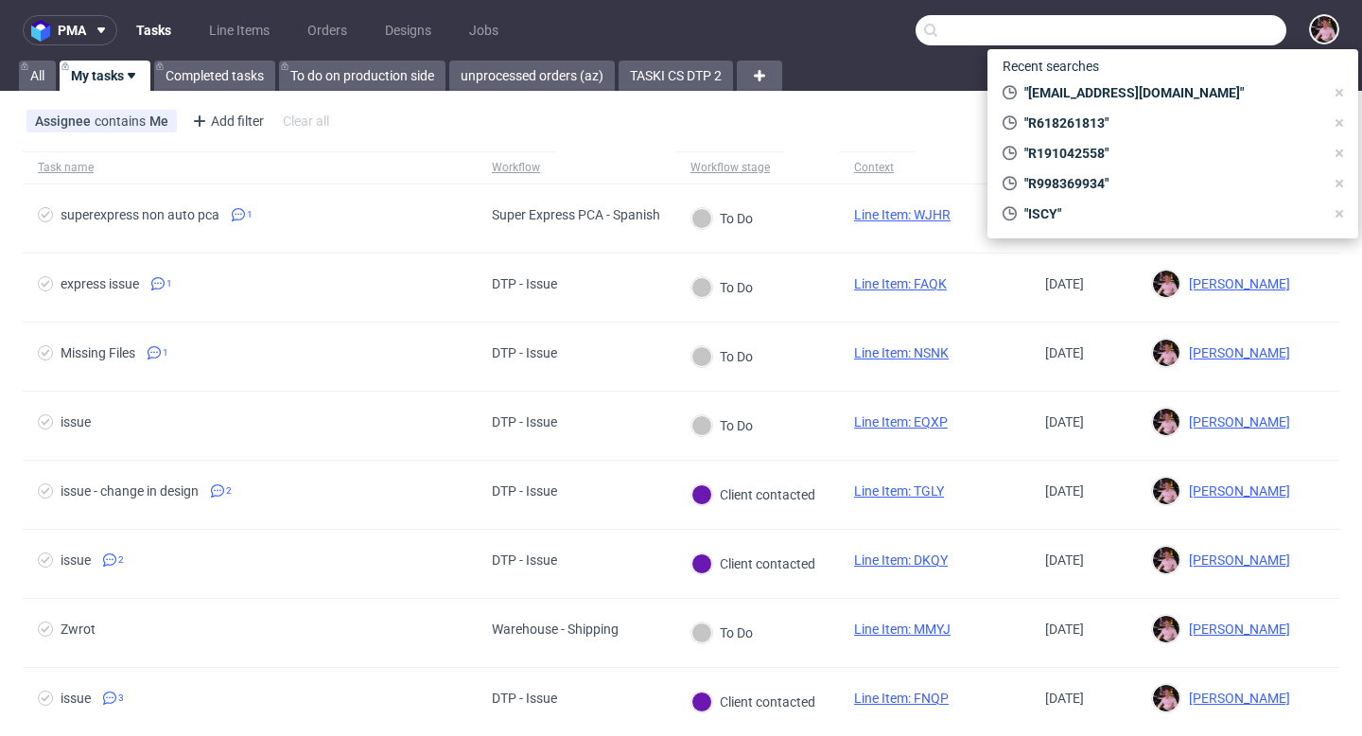
click at [1221, 39] on input "text" at bounding box center [1100, 30] width 371 height 30
paste input "R618261813"
type input "R618261813"
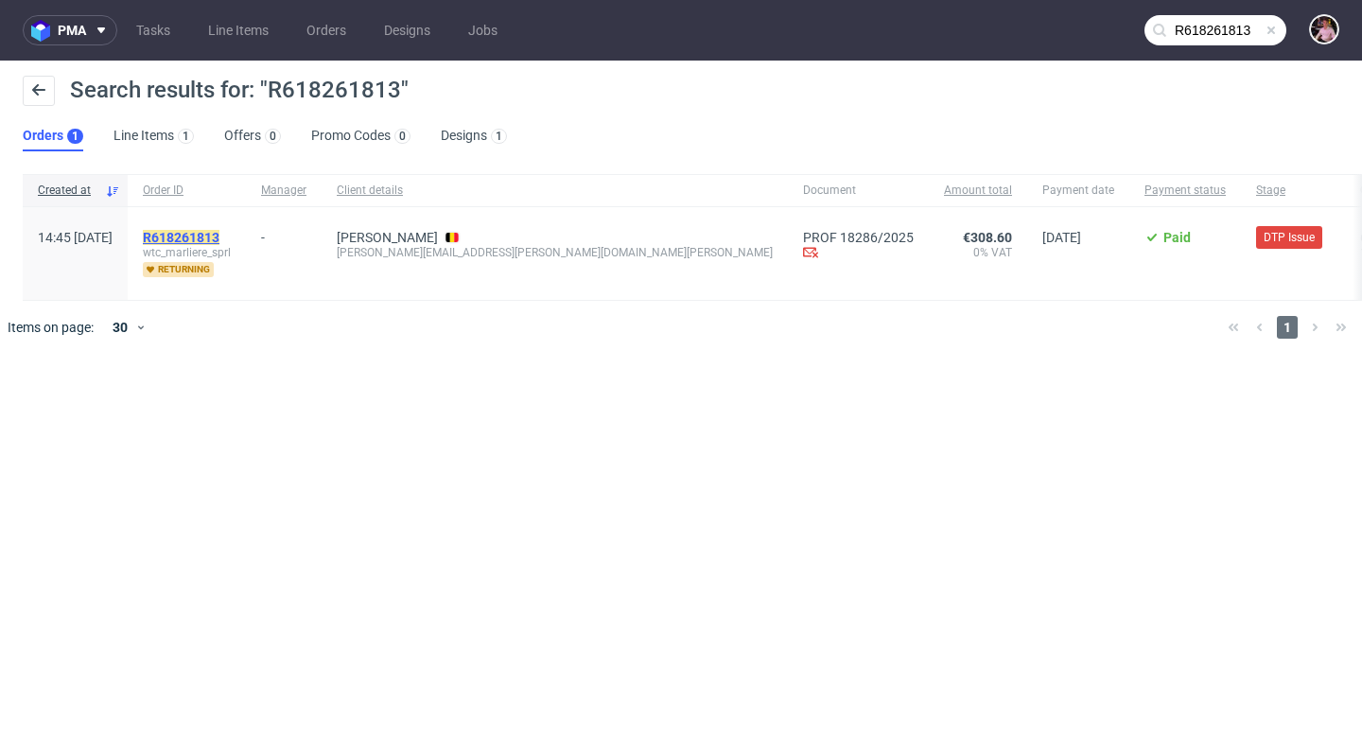
click at [208, 237] on mark "R618261813" at bounding box center [181, 237] width 77 height 15
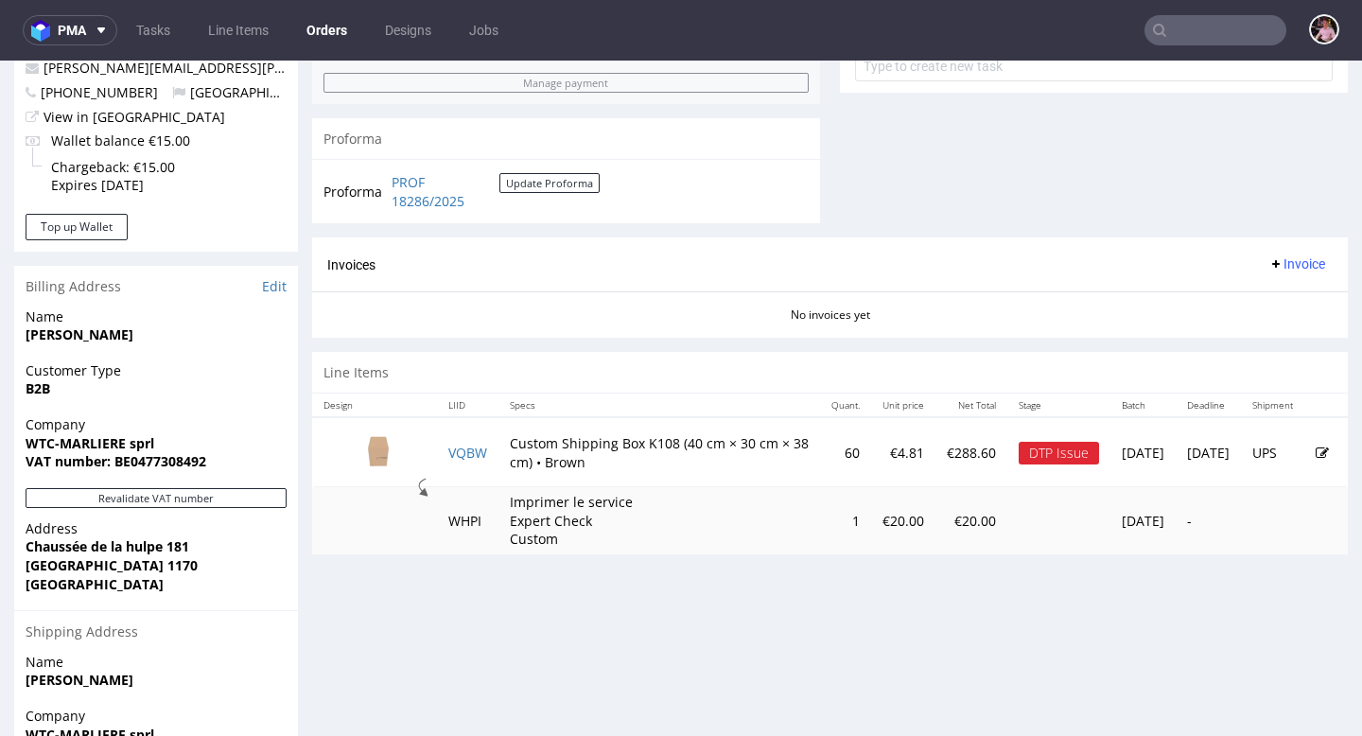
scroll to position [737, 0]
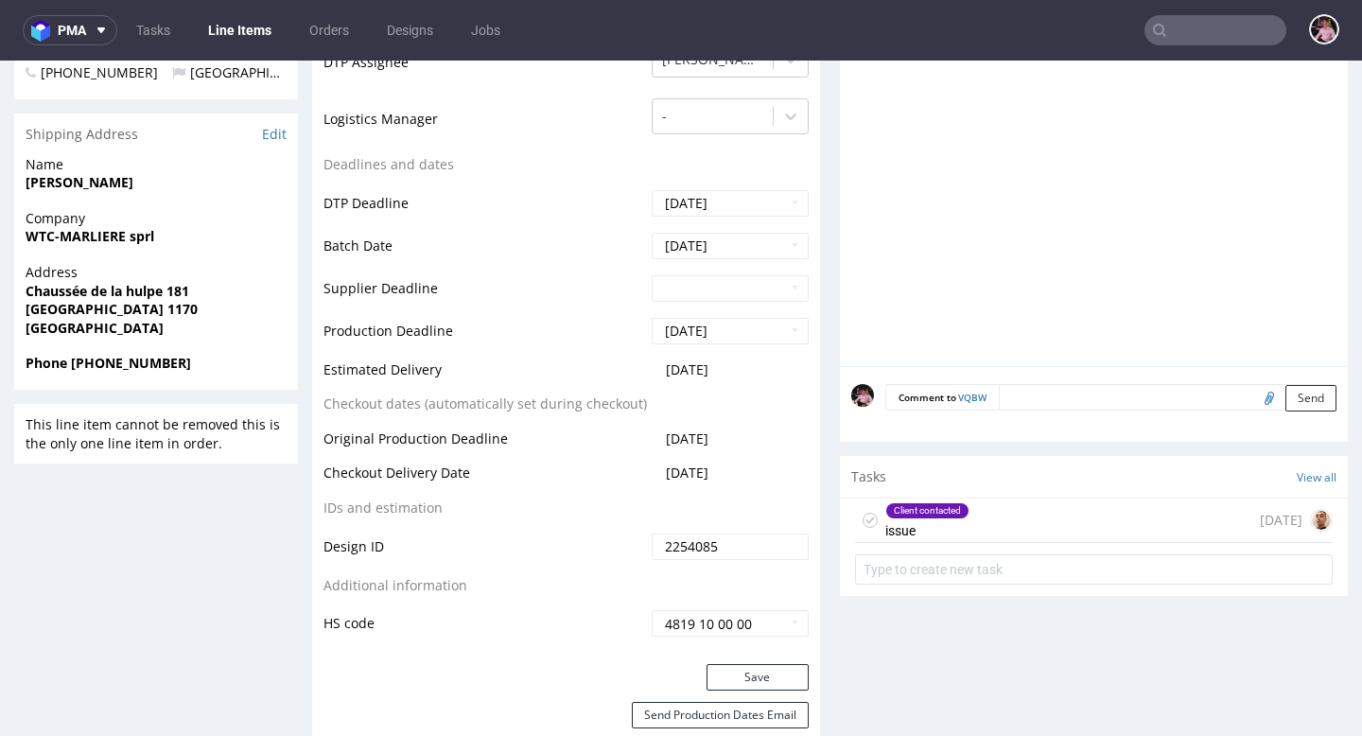
scroll to position [753, 0]
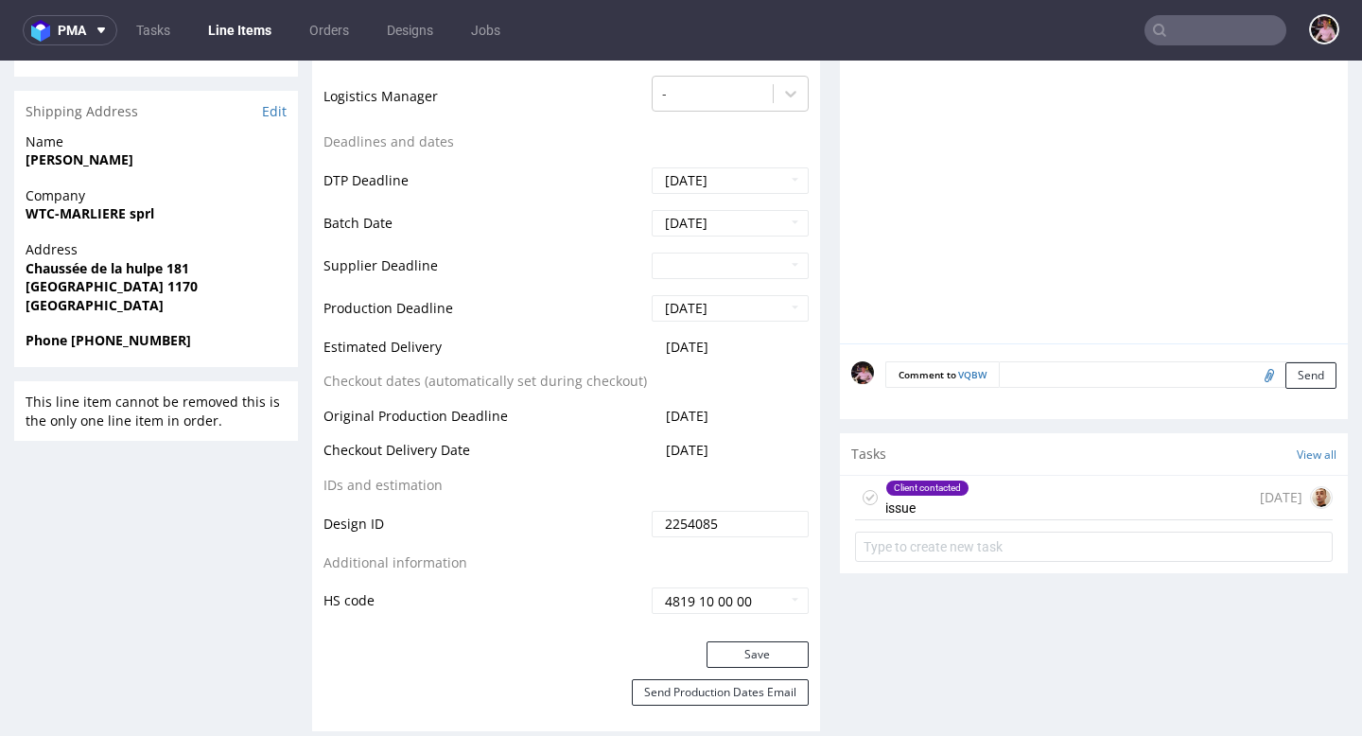
click at [1029, 494] on div "Client contacted issue [DATE]" at bounding box center [1093, 498] width 477 height 44
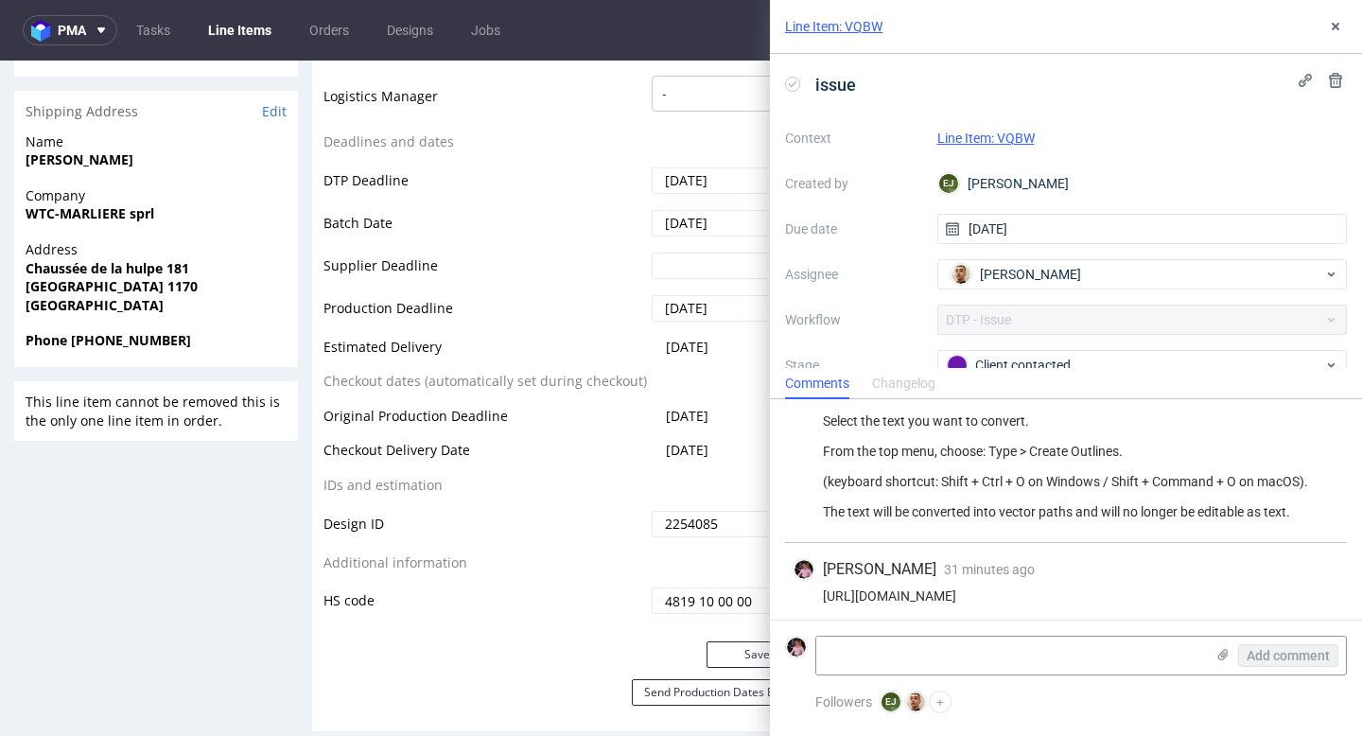
scroll to position [312, 0]
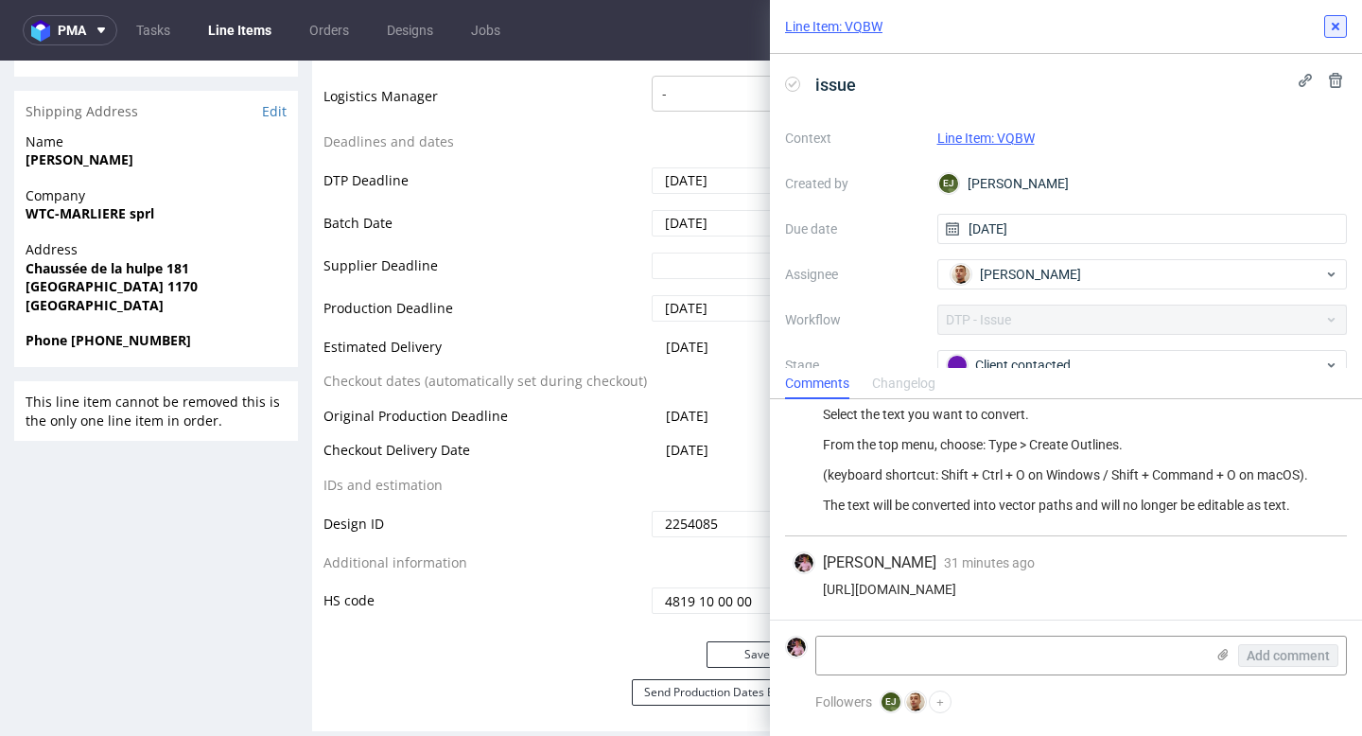
click at [1344, 27] on button at bounding box center [1335, 26] width 23 height 23
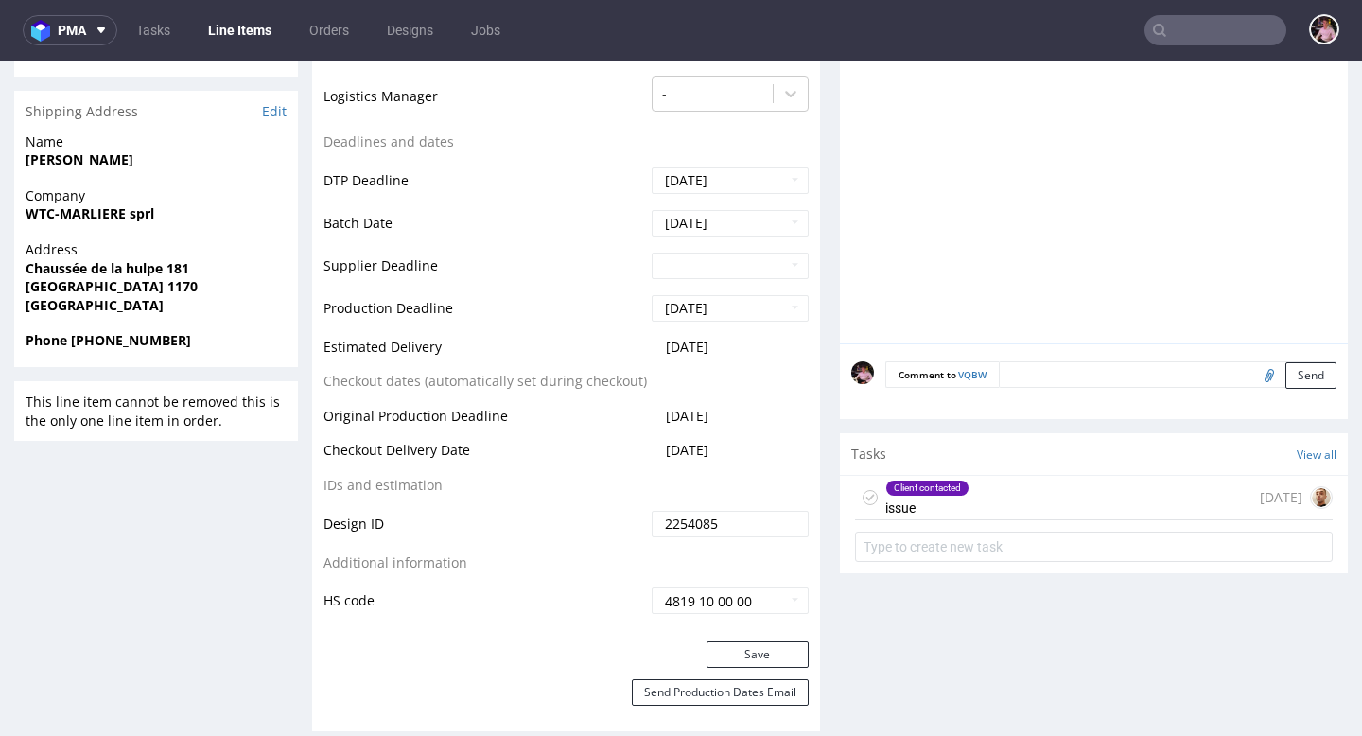
click at [1207, 31] on input "text" at bounding box center [1215, 30] width 142 height 30
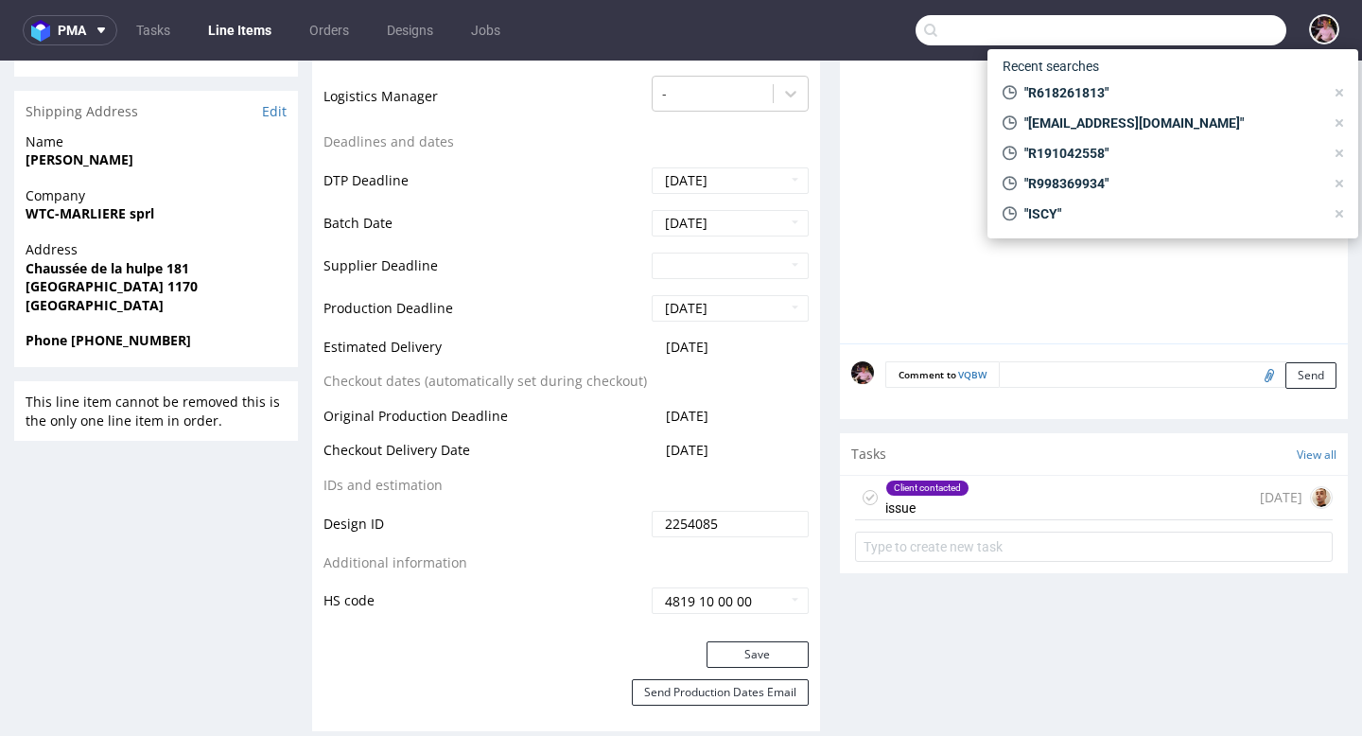
paste input "ahmedberradia@gmail.com"
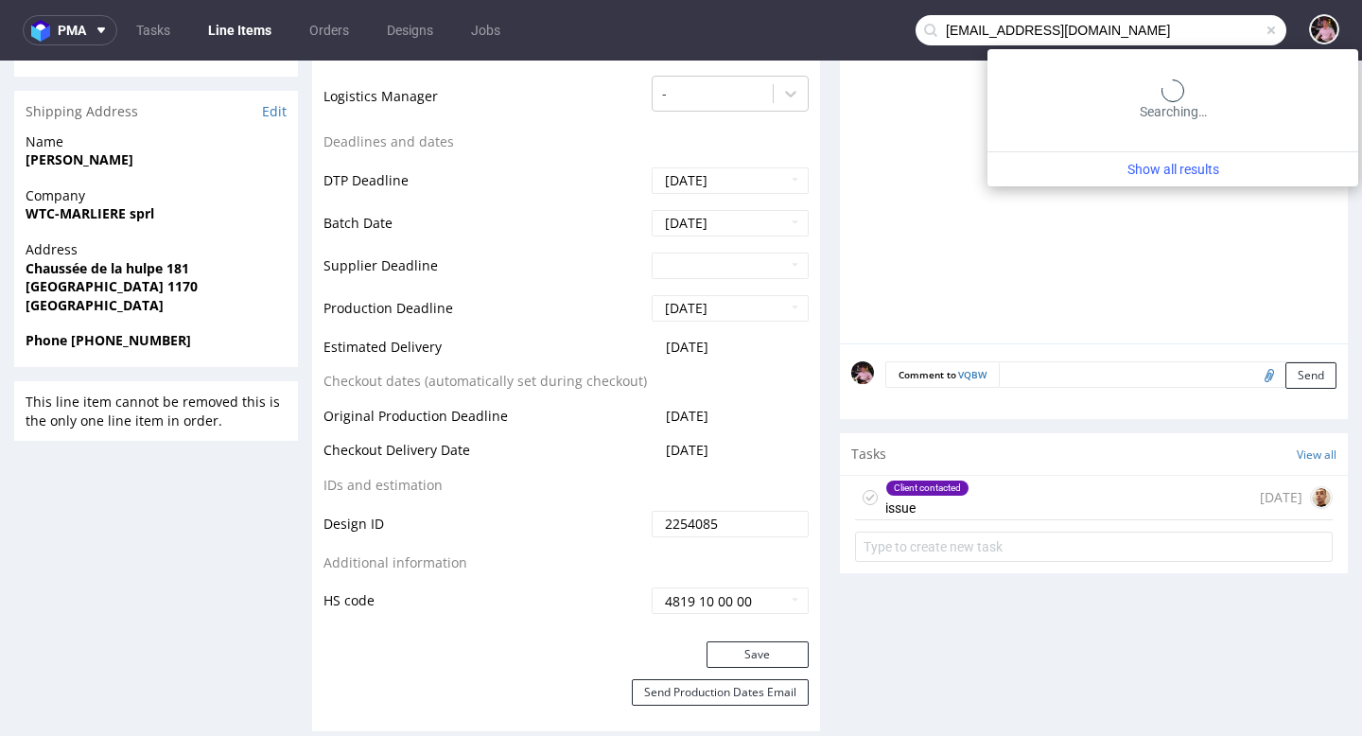
type input "ahmedberradia@gmail.com"
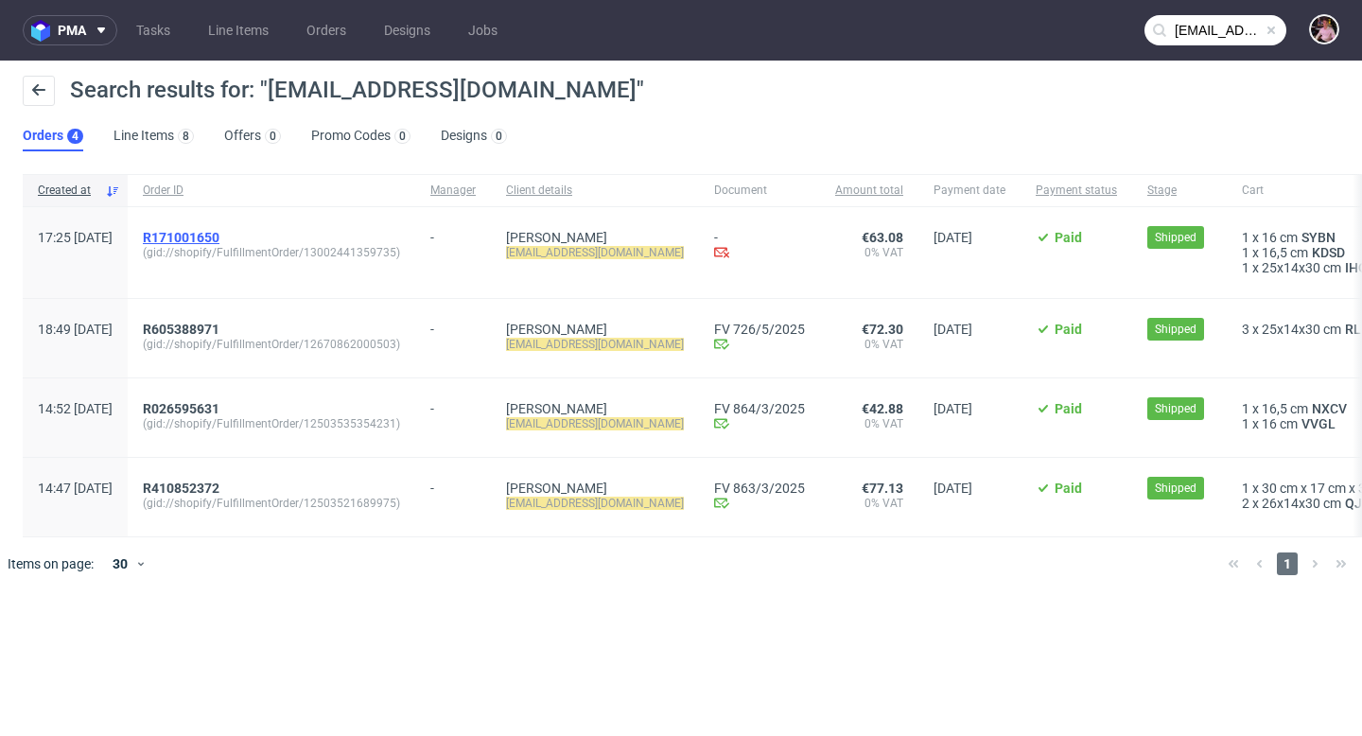
click at [219, 237] on span "R171001650" at bounding box center [181, 237] width 77 height 15
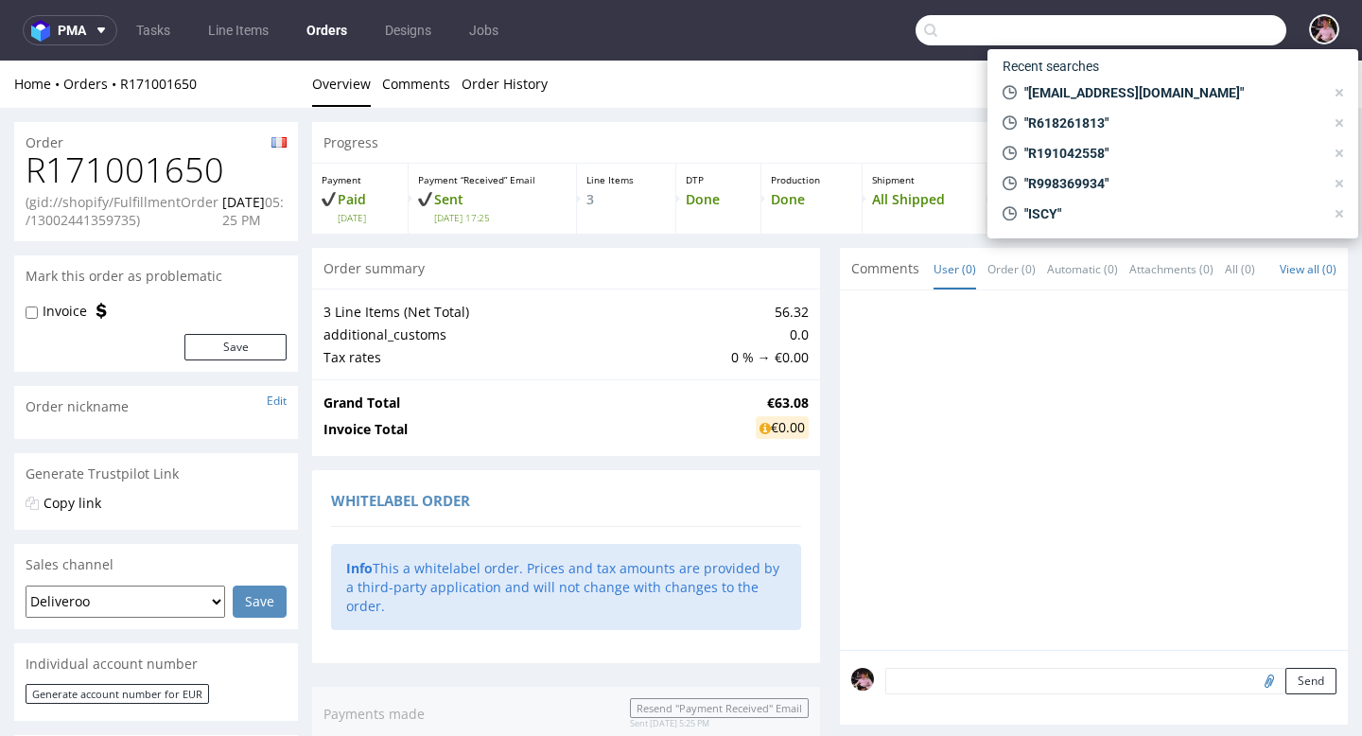
click at [1196, 29] on input "text" at bounding box center [1100, 30] width 371 height 30
paste input "R298975483"
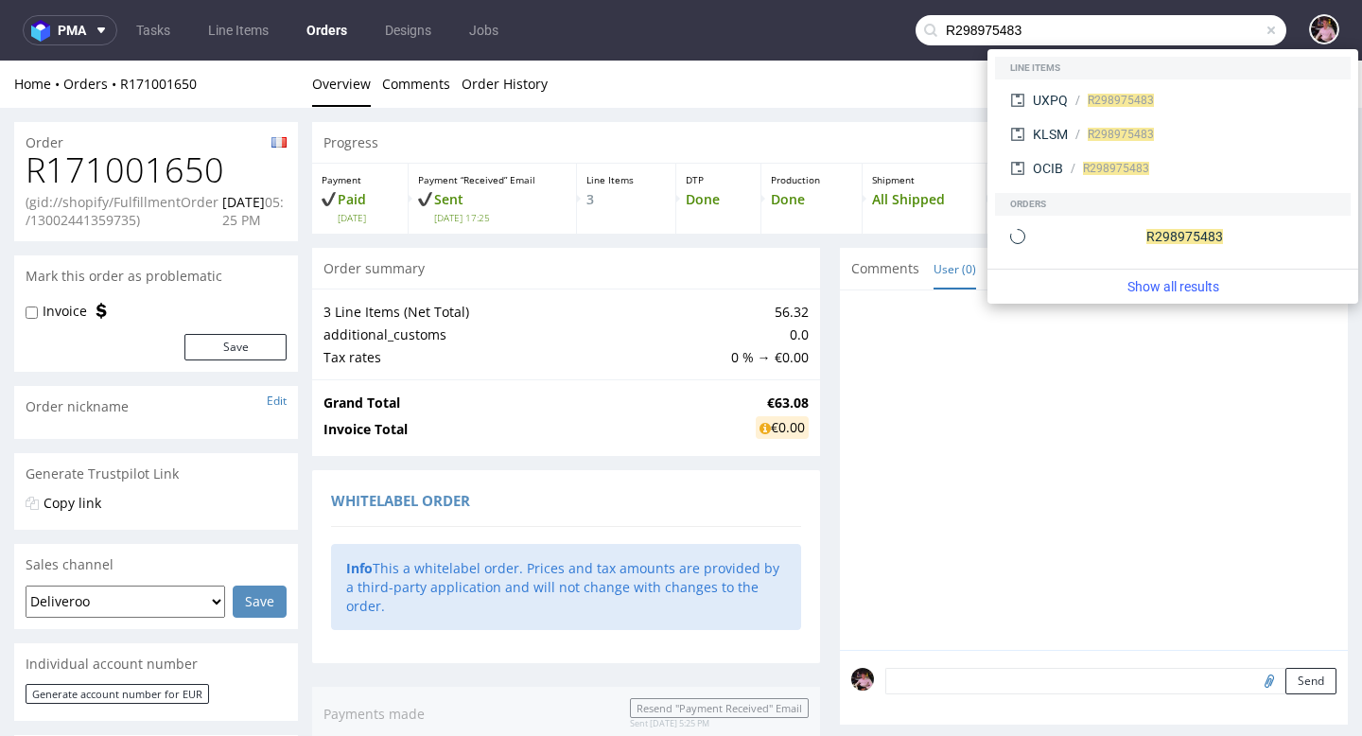
type input "R298975483"
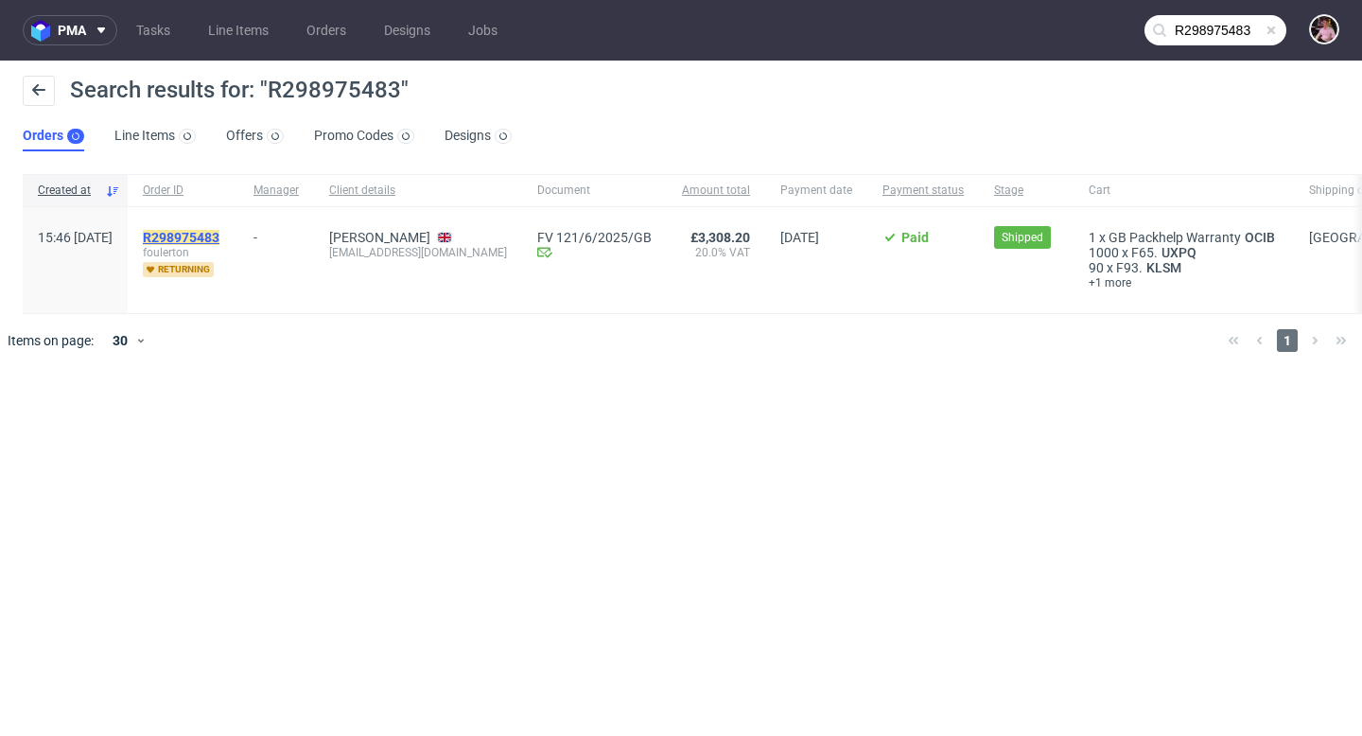
click at [219, 237] on mark "R298975483" at bounding box center [181, 237] width 77 height 15
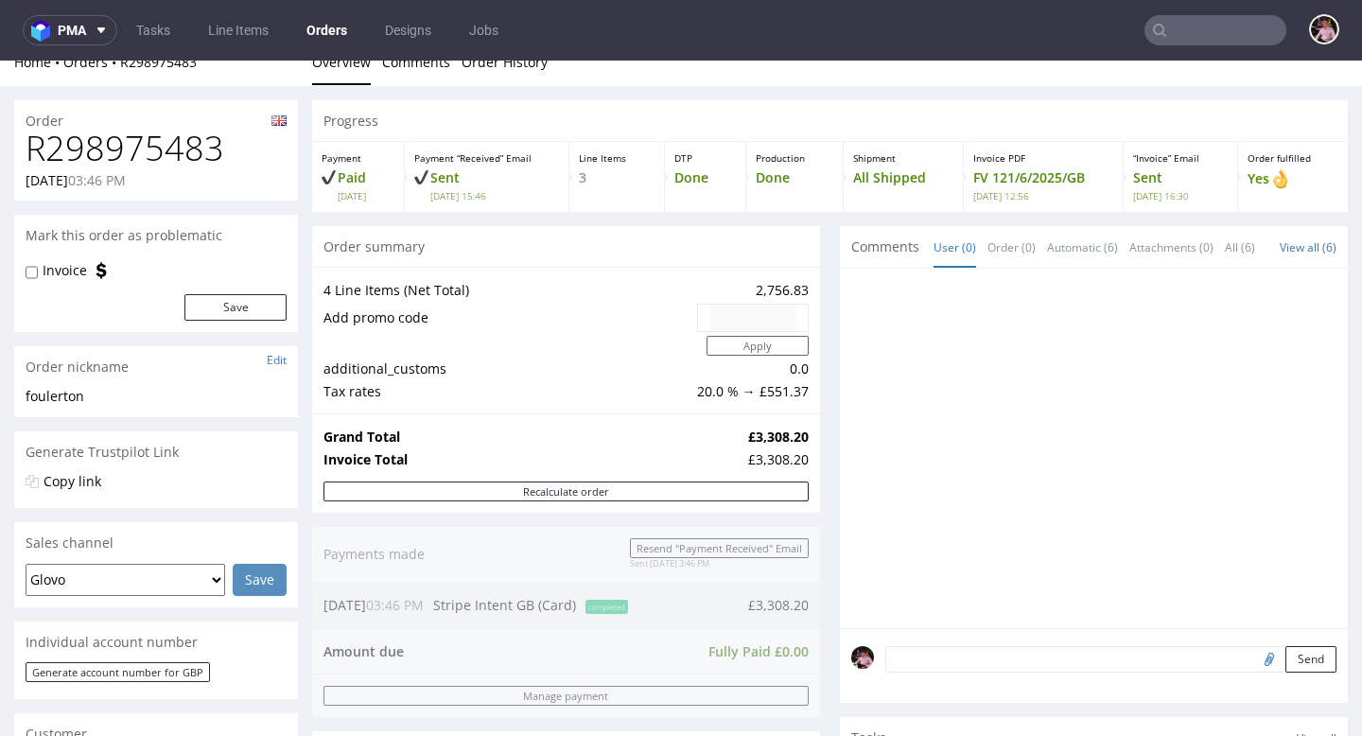
scroll to position [25, 0]
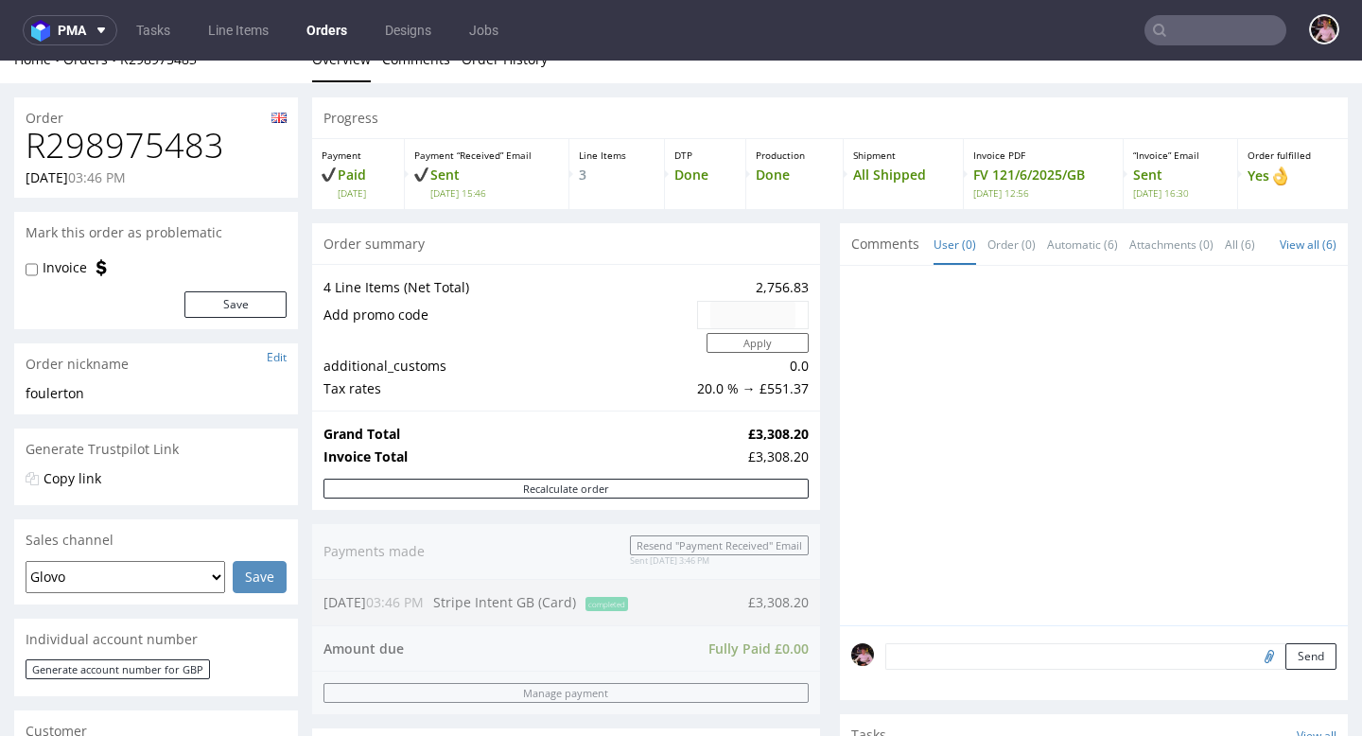
click at [1240, 36] on input "text" at bounding box center [1215, 30] width 142 height 30
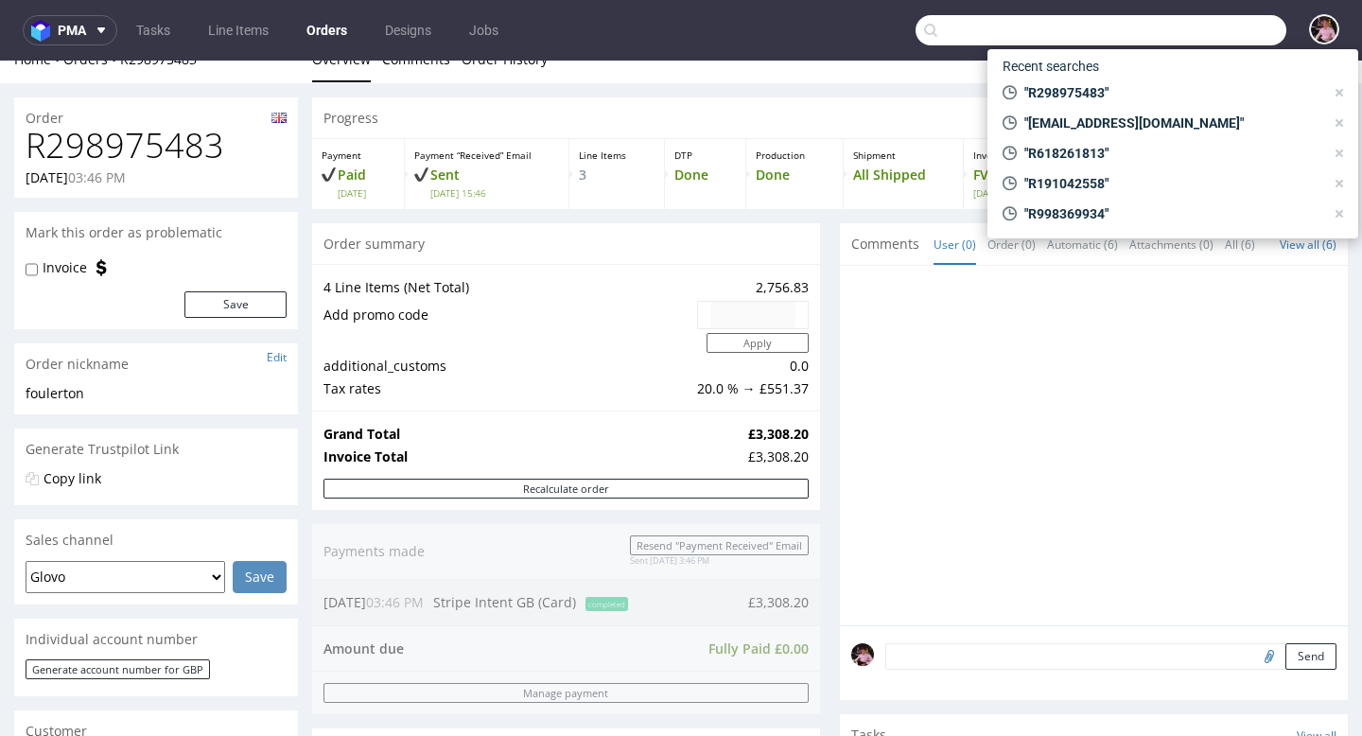
paste input "R886280037"
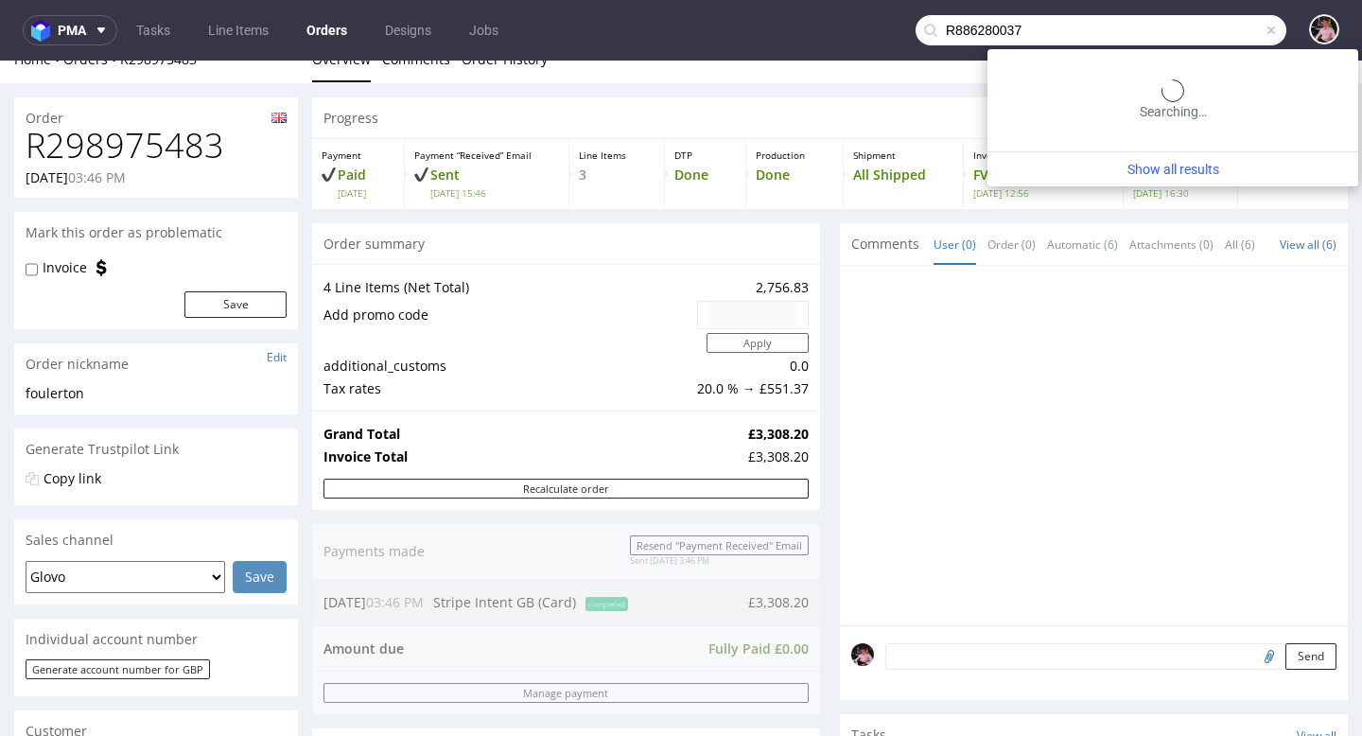
type input "R886280037"
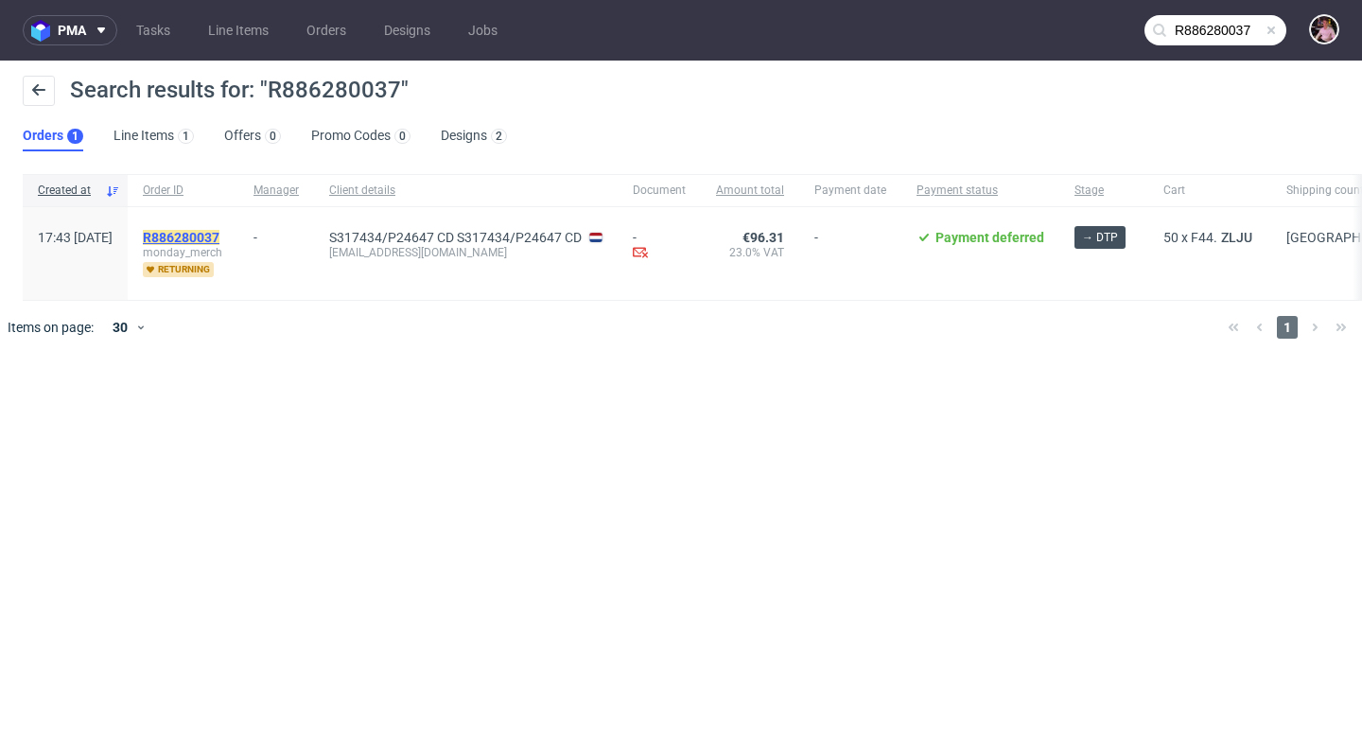
click at [219, 237] on mark "R886280037" at bounding box center [181, 237] width 77 height 15
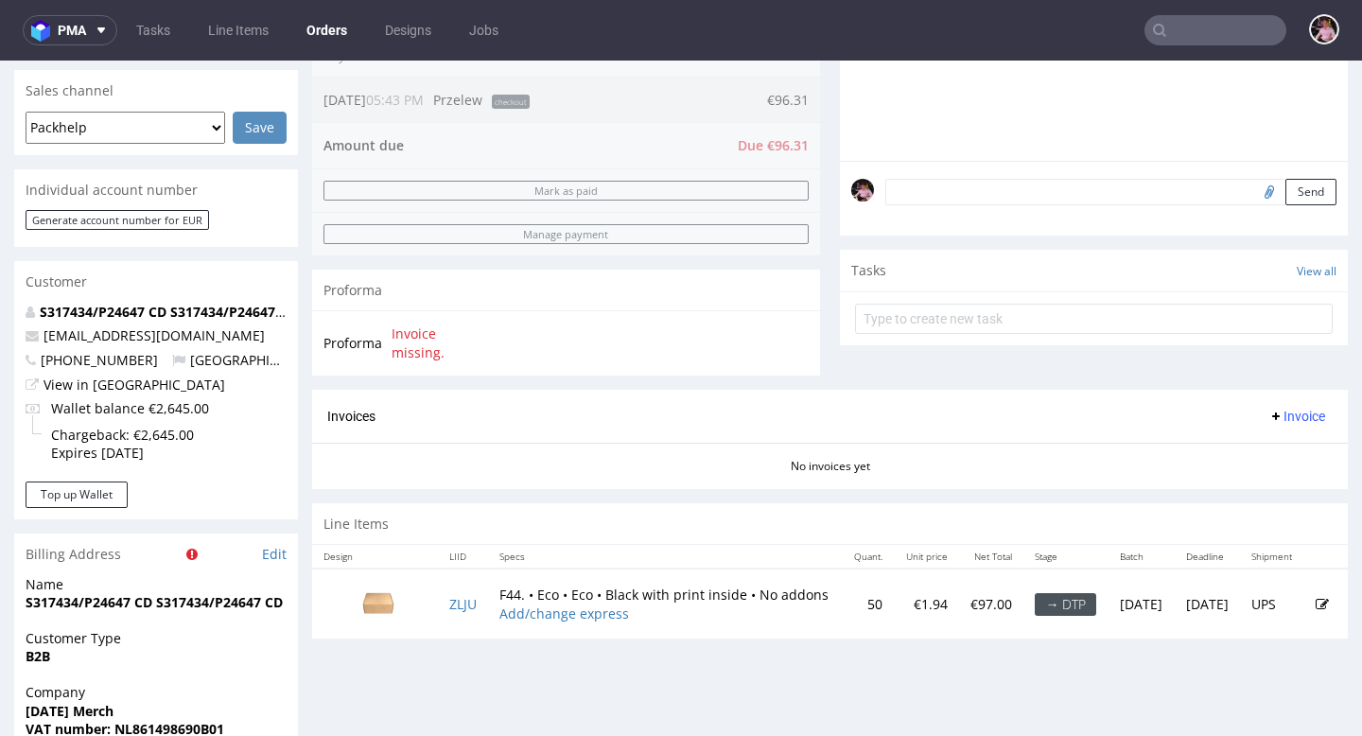
scroll to position [282, 0]
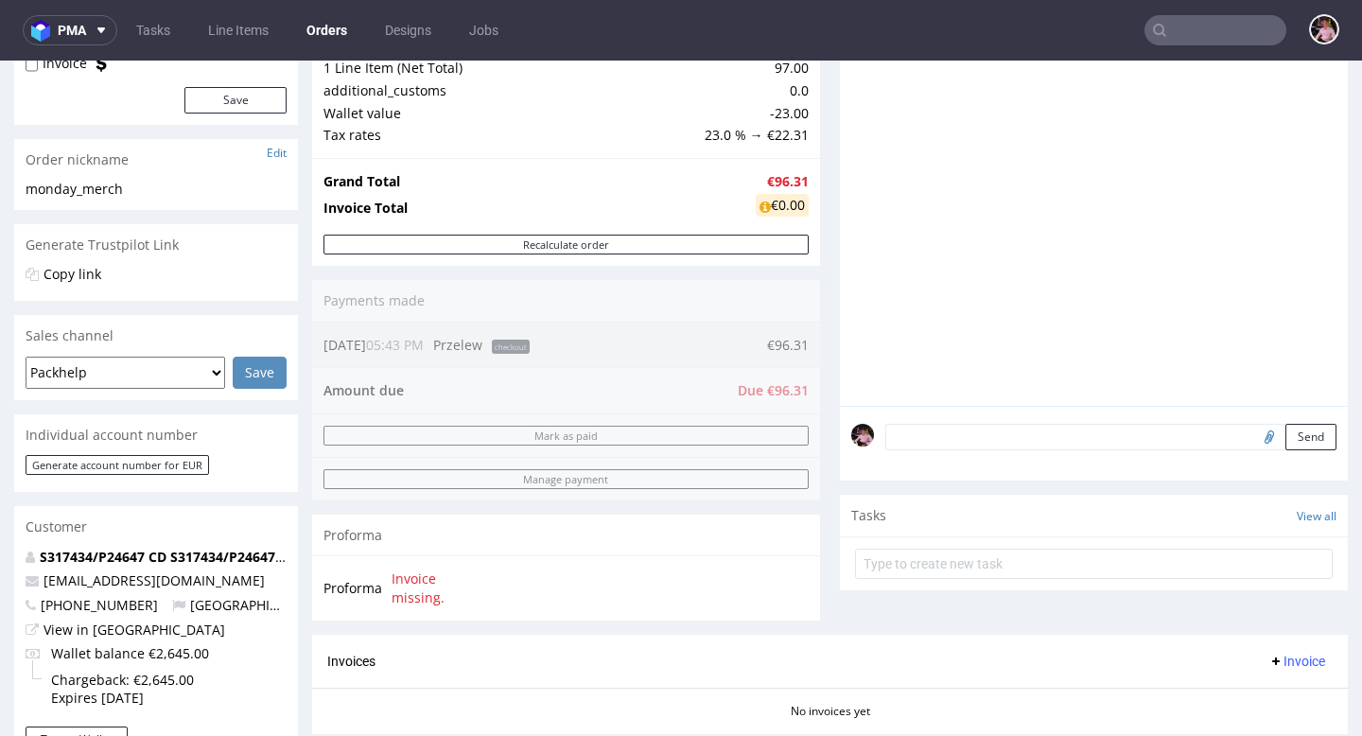
click at [1201, 31] on input "text" at bounding box center [1215, 30] width 142 height 30
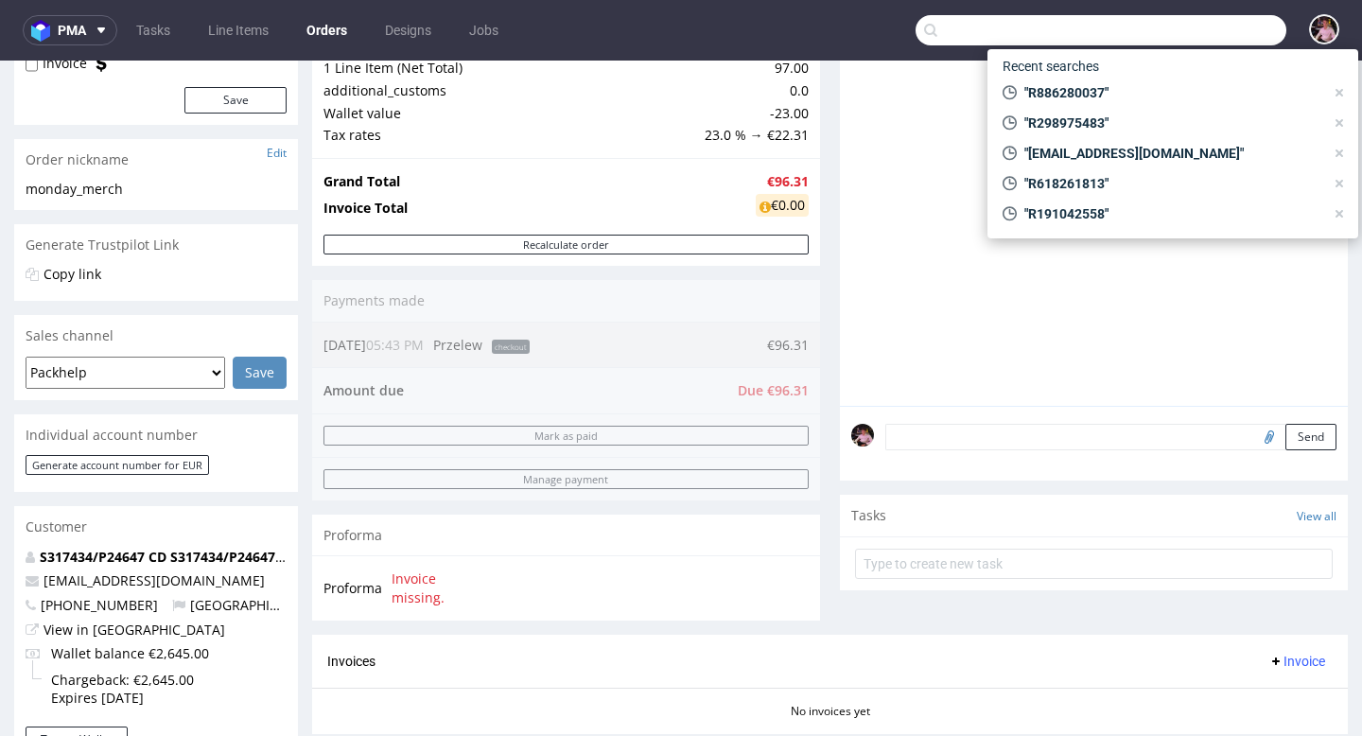
paste input "info@switcha.club"
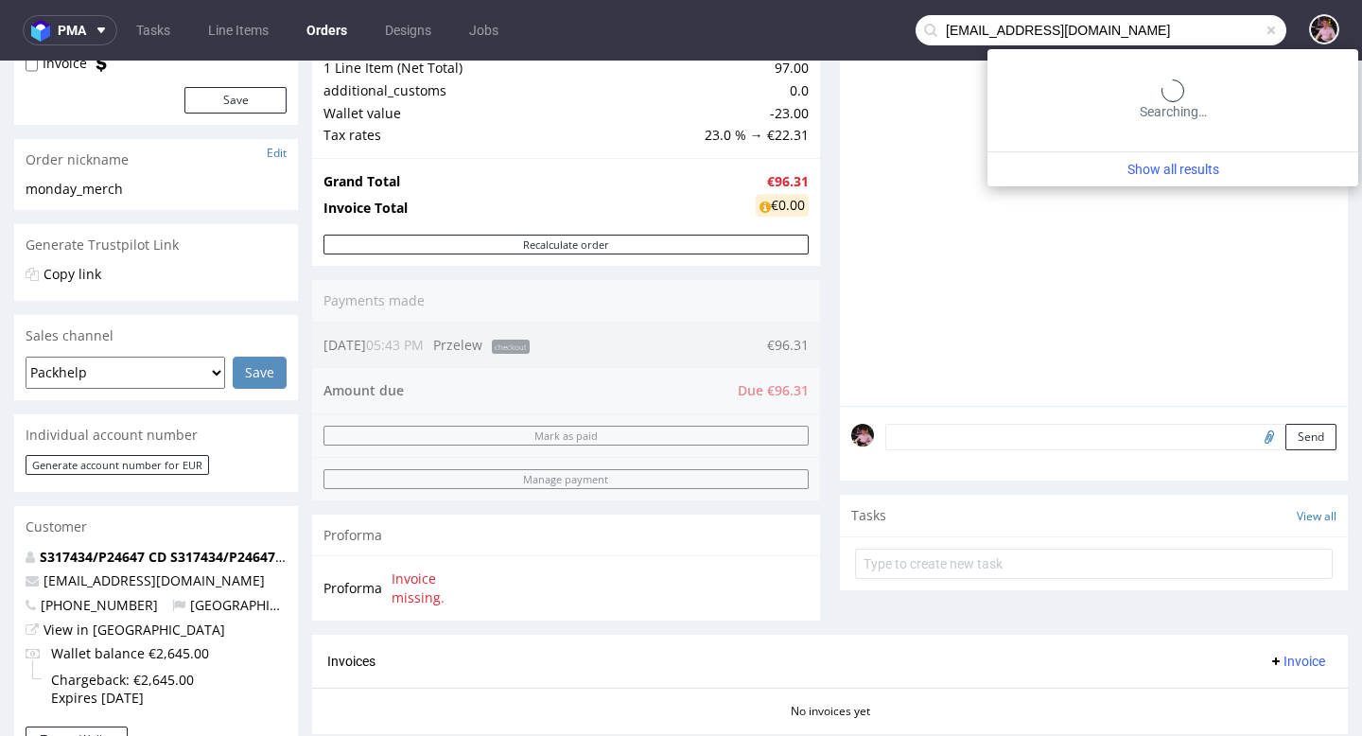
type input "info@switcha.club"
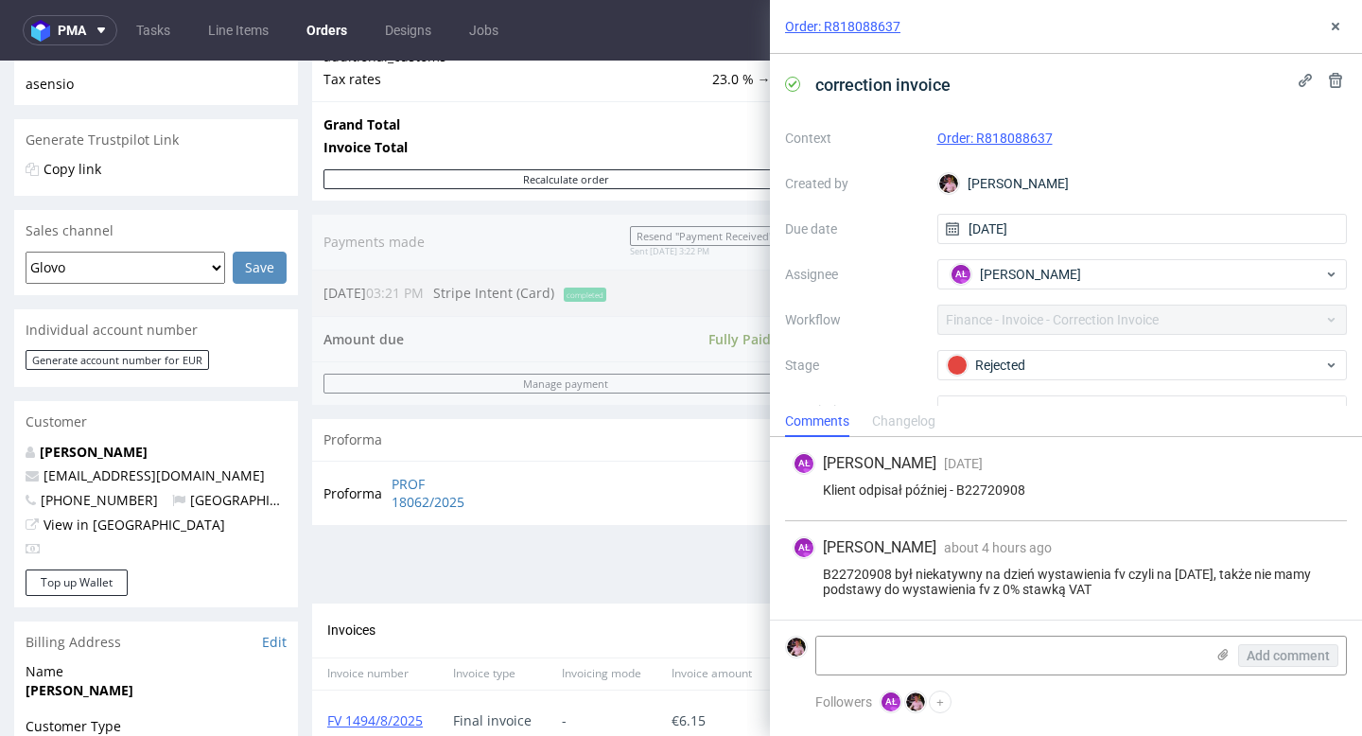
scroll to position [333, 0]
click at [120, 527] on link "View in [GEOGRAPHIC_DATA]" at bounding box center [134, 525] width 182 height 18
